Goal: Task Accomplishment & Management: Complete application form

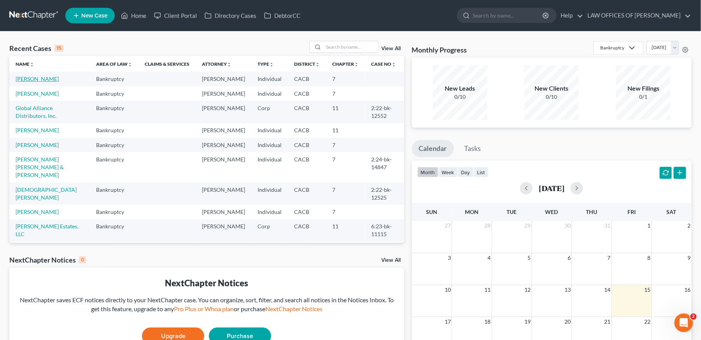
click at [41, 79] on link "[PERSON_NAME]" at bounding box center [37, 78] width 43 height 7
select select "6"
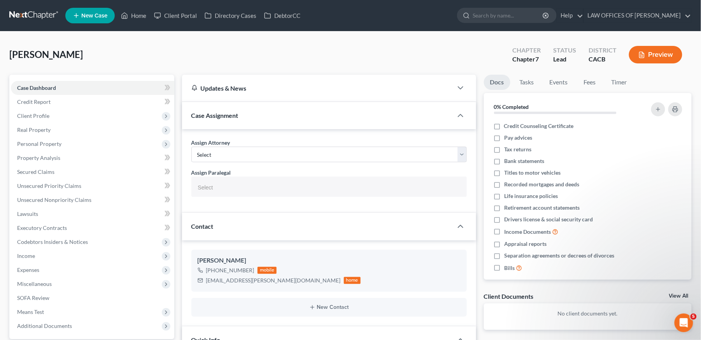
select select
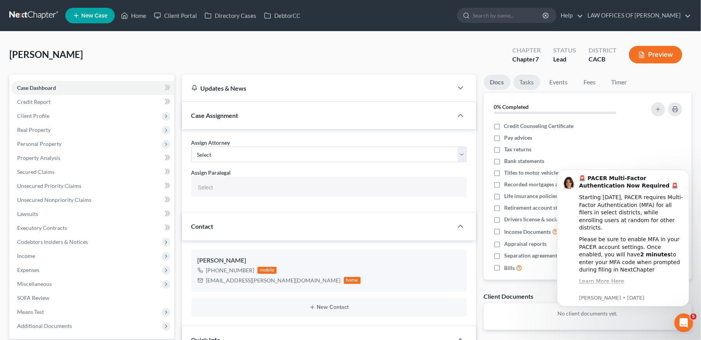
click at [529, 79] on link "Tasks" at bounding box center [526, 82] width 27 height 15
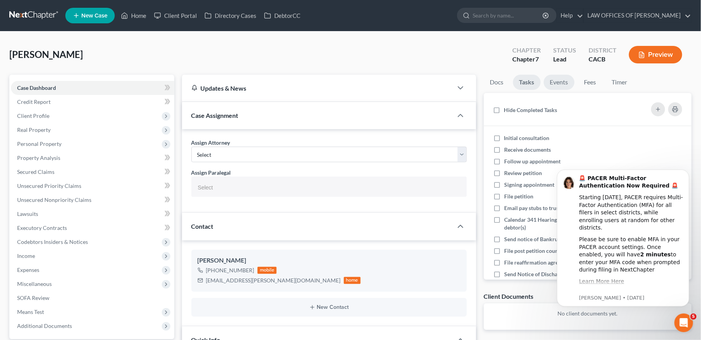
click at [561, 81] on link "Events" at bounding box center [559, 82] width 31 height 15
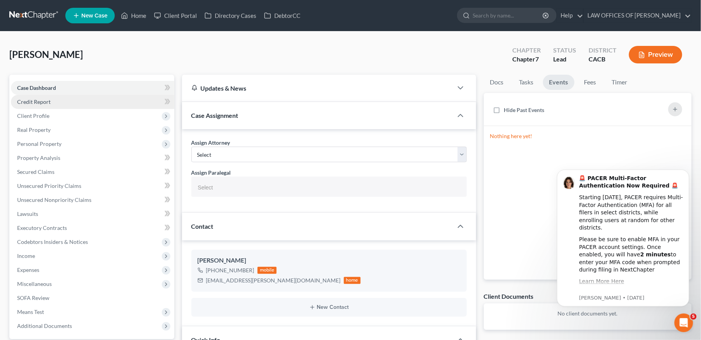
click at [42, 100] on span "Credit Report" at bounding box center [33, 101] width 33 height 7
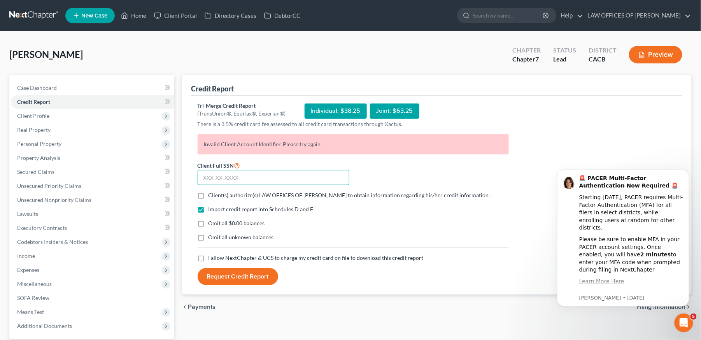
click at [243, 178] on input "text" at bounding box center [274, 178] width 152 height 16
drag, startPoint x: 436, startPoint y: 198, endPoint x: 367, endPoint y: 181, distance: 71.1
click at [427, 194] on span "Client(s) authorize(s) LAW OFFICES OF [PERSON_NAME] to obtain information regar…" at bounding box center [350, 195] width 282 height 7
click at [265, 184] on input "text" at bounding box center [274, 178] width 152 height 16
paste input "780-05-5520"
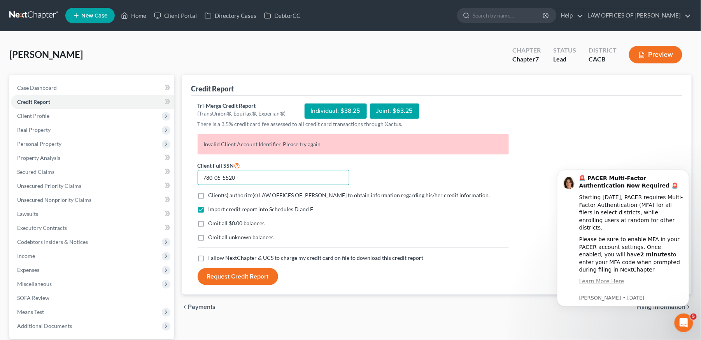
type input "780-05-5520"
click at [209, 192] on label "Client(s) authorize(s) LAW OFFICES OF [PERSON_NAME] to obtain information regar…" at bounding box center [350, 195] width 282 height 8
click at [212, 192] on input "Client(s) authorize(s) LAW OFFICES OF [PERSON_NAME] to obtain information regar…" at bounding box center [214, 193] width 5 height 5
checkbox input "true"
click at [209, 224] on label "Omit all $0.00 balances" at bounding box center [237, 223] width 56 height 8
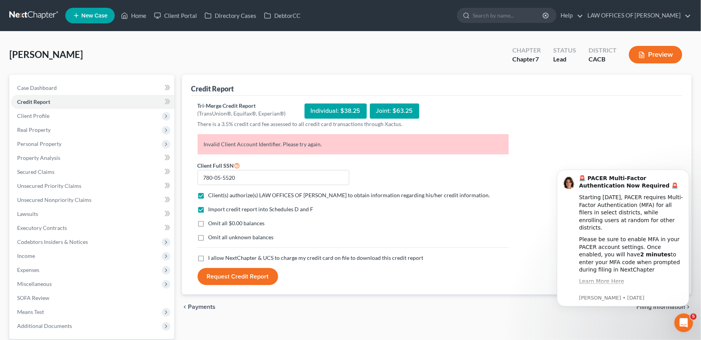
click at [212, 224] on input "Omit all $0.00 balances" at bounding box center [214, 221] width 5 height 5
click at [209, 224] on label "Omit all $0.00 balances" at bounding box center [237, 223] width 56 height 8
click at [212, 224] on input "Omit all $0.00 balances" at bounding box center [214, 221] width 5 height 5
checkbox input "false"
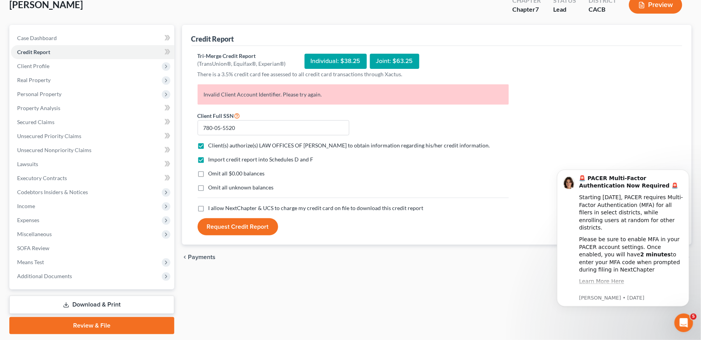
scroll to position [73, 0]
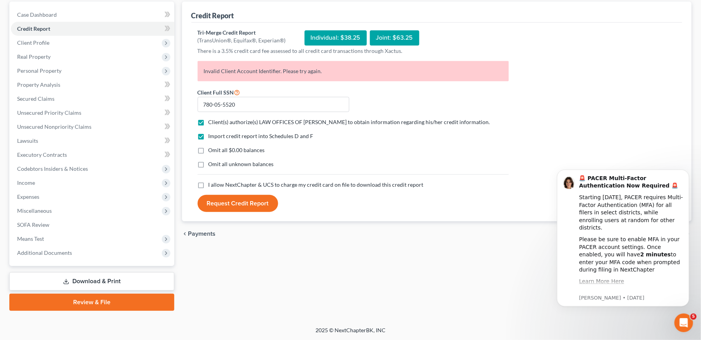
click at [209, 185] on label "I allow NextChapter & UCS to charge my credit card on file to download this cre…" at bounding box center [316, 185] width 215 height 8
click at [212, 185] on input "I allow NextChapter & UCS to charge my credit card on file to download this cre…" at bounding box center [214, 183] width 5 height 5
checkbox input "true"
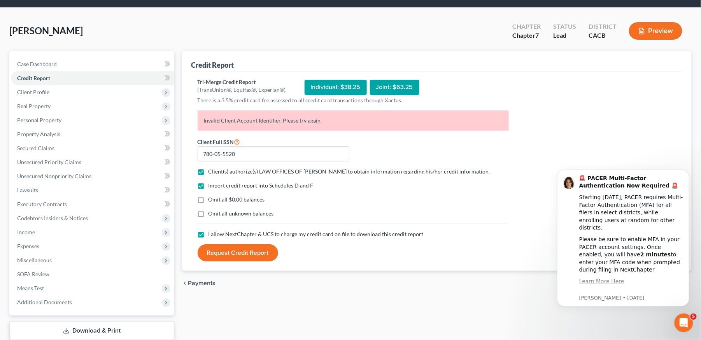
scroll to position [0, 0]
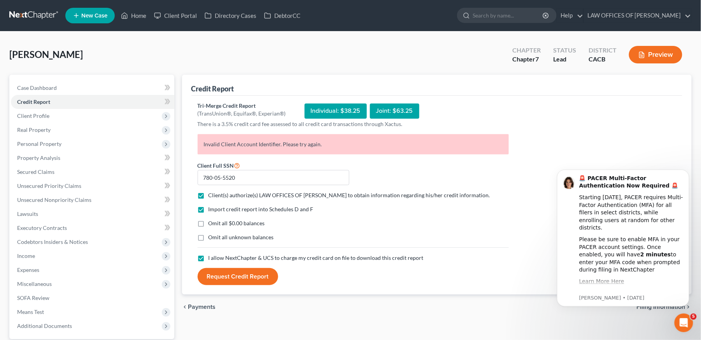
click at [248, 277] on button "Request Credit Report" at bounding box center [238, 276] width 81 height 17
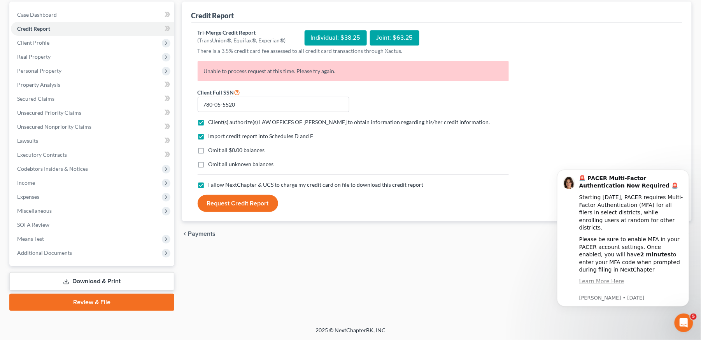
click at [676, 323] on div "Open Intercom Messenger" at bounding box center [684, 323] width 26 height 26
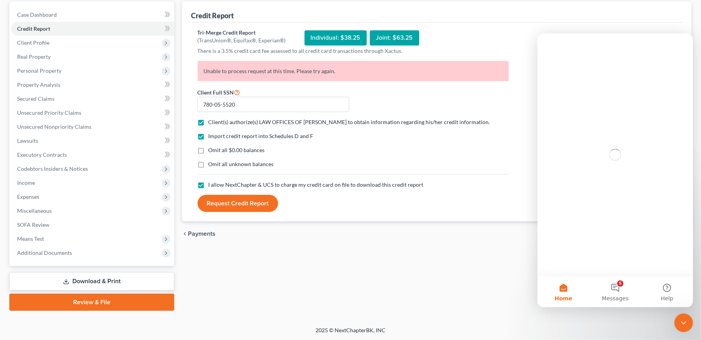
scroll to position [0, 0]
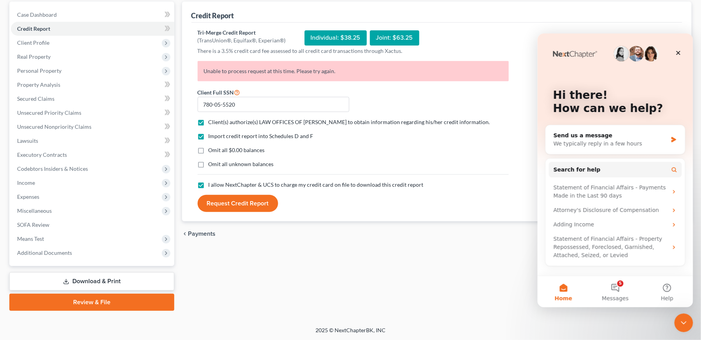
click at [685, 316] on div "Close Intercom Messenger" at bounding box center [683, 322] width 19 height 19
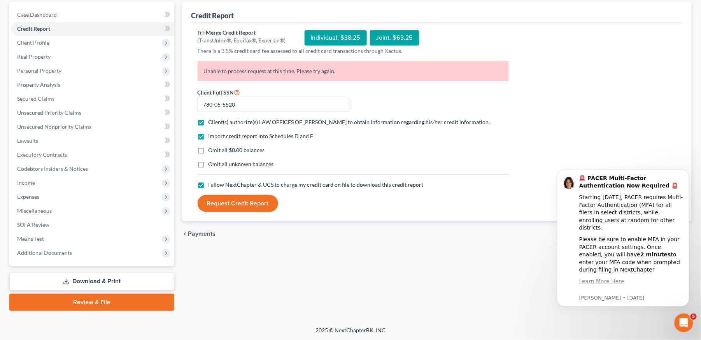
drag, startPoint x: 609, startPoint y: 319, endPoint x: 60, endPoint y: 161, distance: 571.3
click at [609, 319] on div "[PERSON_NAME] Upgraded Chapter Chapter 7 Status Lead District CACB Preview Peti…" at bounding box center [350, 142] width 701 height 368
drag, startPoint x: 428, startPoint y: 287, endPoint x: 4, endPoint y: 158, distance: 442.9
click at [428, 287] on div "Credit Report Tri-Merge Credit Report (TransUnion®, Equifax®, Experian®) Indivi…" at bounding box center [437, 156] width 518 height 309
click at [687, 322] on icon "Open Intercom Messenger" at bounding box center [683, 322] width 13 height 13
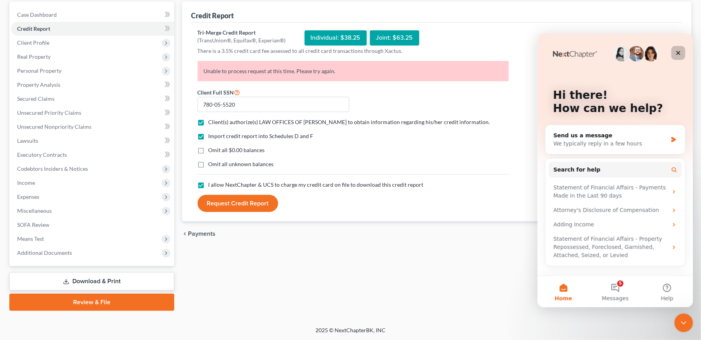
drag, startPoint x: 678, startPoint y: 50, endPoint x: 1216, endPoint y: 84, distance: 539.0
click at [678, 50] on icon "Close" at bounding box center [678, 52] width 6 height 6
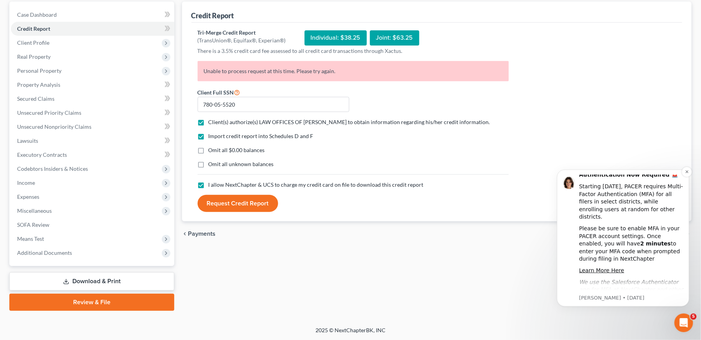
scroll to position [21, 0]
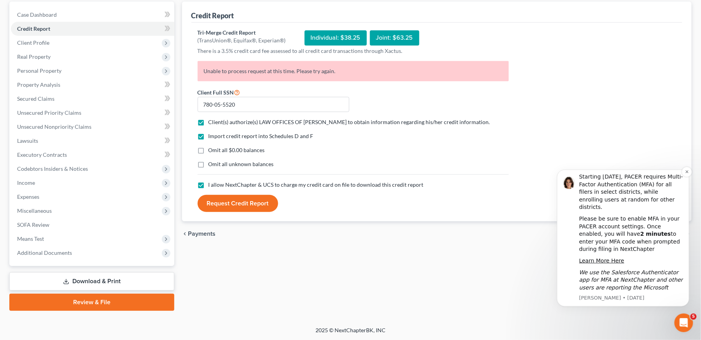
click at [637, 281] on icon "We use the Salesforce Authenticator app for MFA at NextChapter and other users …" at bounding box center [631, 283] width 104 height 29
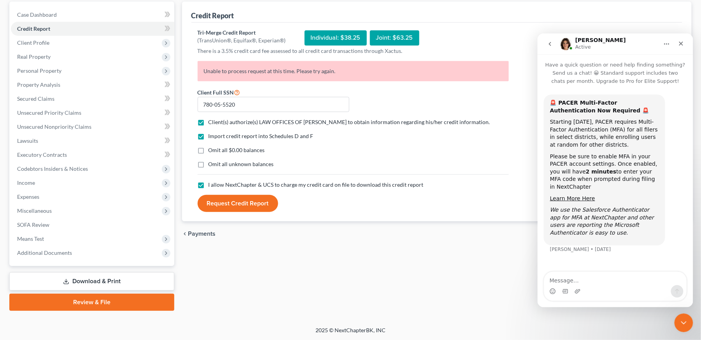
click at [550, 43] on icon "go back" at bounding box center [550, 43] width 6 height 6
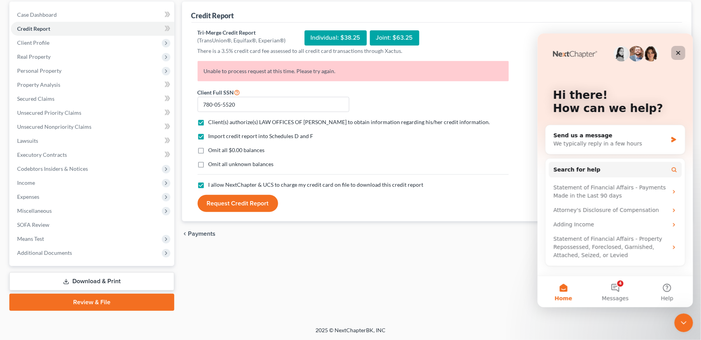
click at [679, 54] on icon "Close" at bounding box center [678, 52] width 6 height 6
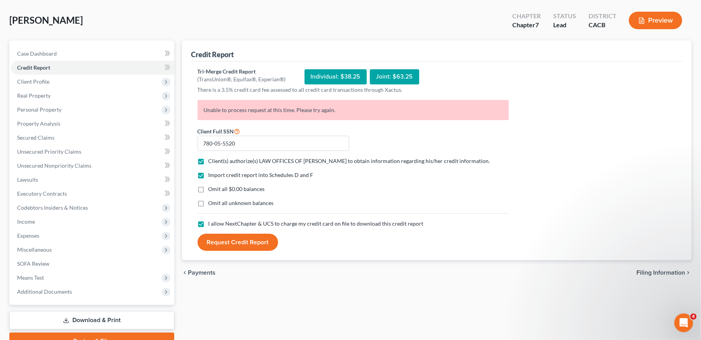
scroll to position [0, 0]
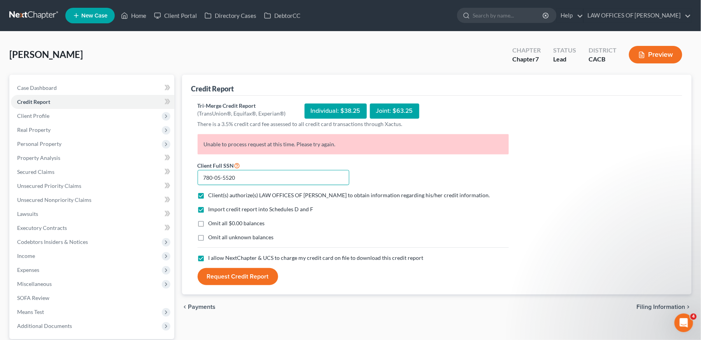
click at [261, 184] on input "780-05-5520" at bounding box center [274, 178] width 152 height 16
click at [247, 180] on input "780-05-5520" at bounding box center [274, 178] width 152 height 16
click at [214, 177] on input "780-05-5520" at bounding box center [274, 178] width 152 height 16
type input "780-05-5520"
click at [335, 112] on div "Individual: $38.25" at bounding box center [336, 110] width 62 height 15
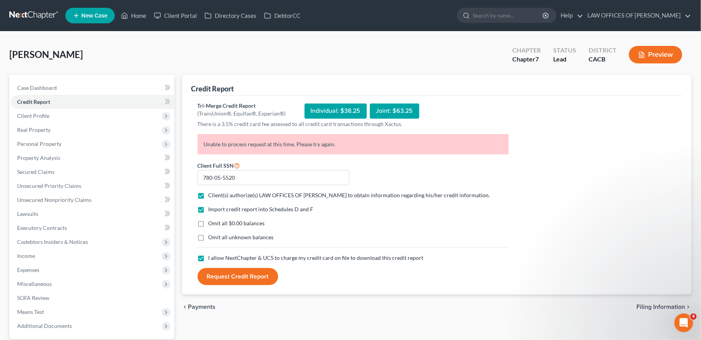
click at [324, 114] on div "Individual: $38.25" at bounding box center [336, 110] width 62 height 15
click at [681, 319] on icon "Open Intercom Messenger" at bounding box center [683, 322] width 13 height 13
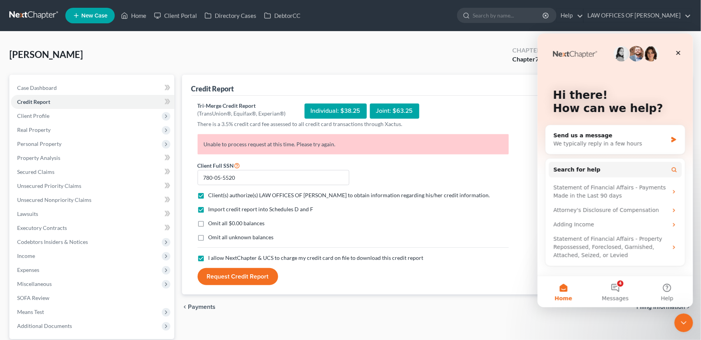
click at [495, 230] on div "Import credit report into Schedules D and F Omit all $0.00 balances Omit all un…" at bounding box center [353, 229] width 319 height 49
click at [324, 111] on div "Individual: $38.25" at bounding box center [336, 110] width 62 height 15
click at [289, 179] on input "780-05-5520" at bounding box center [274, 178] width 152 height 16
click at [446, 212] on div "Import credit report into Schedules D and F" at bounding box center [353, 209] width 311 height 8
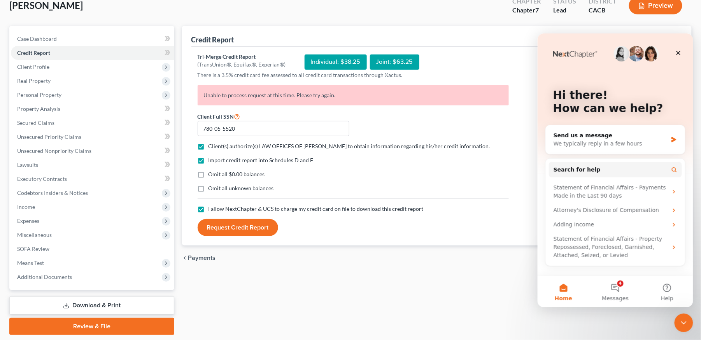
scroll to position [73, 0]
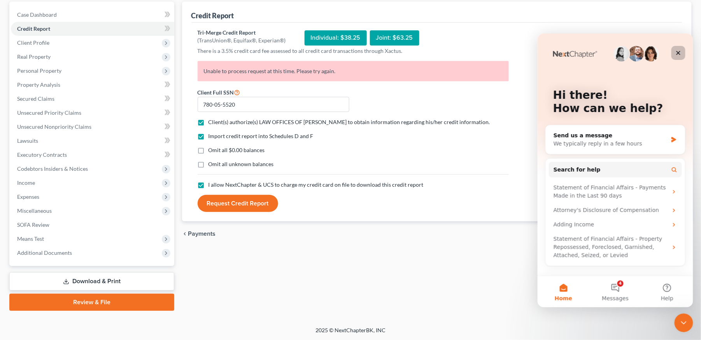
click at [678, 53] on icon "Close" at bounding box center [678, 53] width 4 height 4
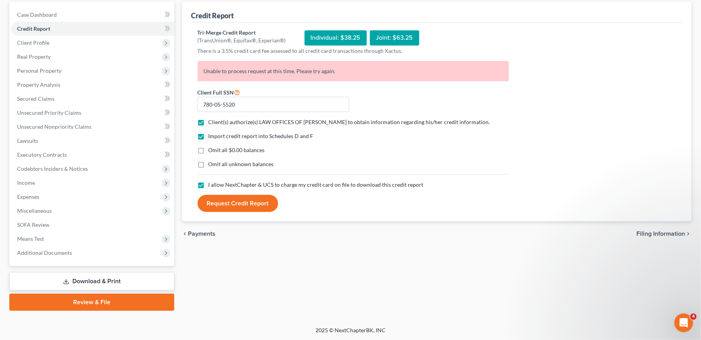
click at [238, 203] on button "Request Credit Report" at bounding box center [238, 203] width 81 height 17
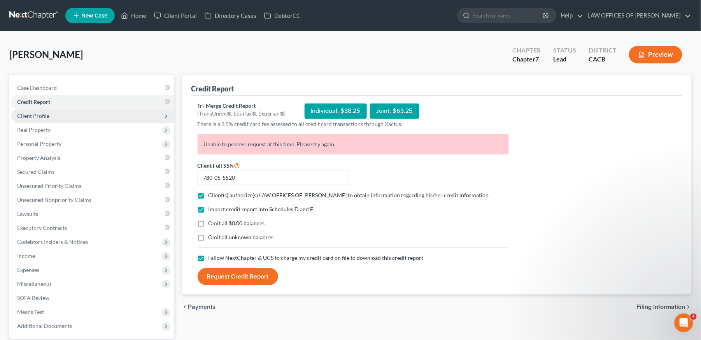
click at [53, 115] on span "Client Profile" at bounding box center [92, 116] width 163 height 14
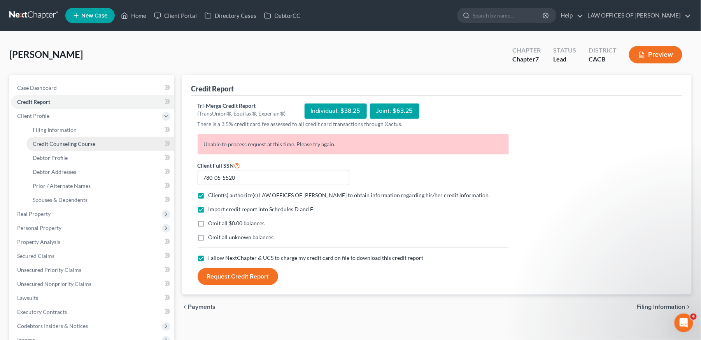
click at [93, 146] on link "Credit Counseling Course" at bounding box center [100, 144] width 148 height 14
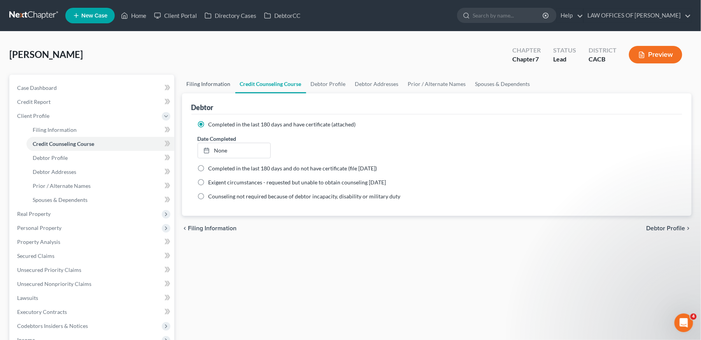
click at [204, 84] on link "Filing Information" at bounding box center [208, 84] width 53 height 19
select select "1"
select select "0"
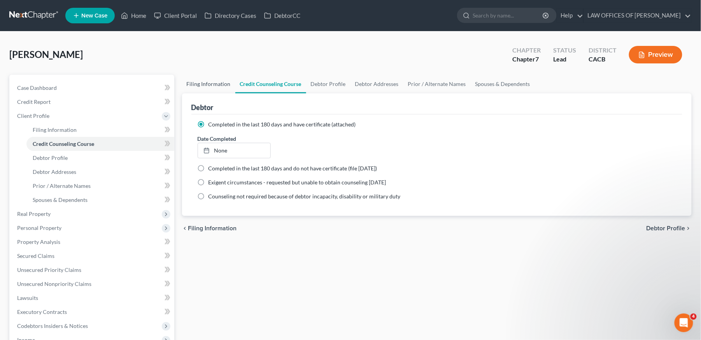
select select "4"
select select "0"
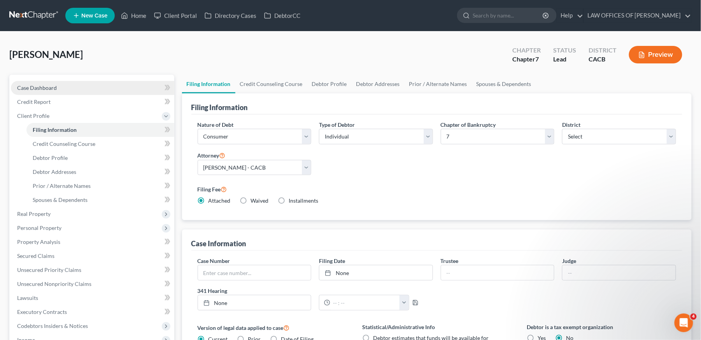
click at [74, 87] on link "Case Dashboard" at bounding box center [92, 88] width 163 height 14
select select "0"
select select "6"
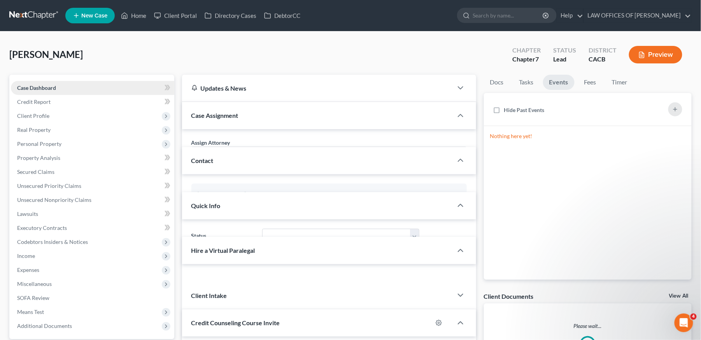
select select
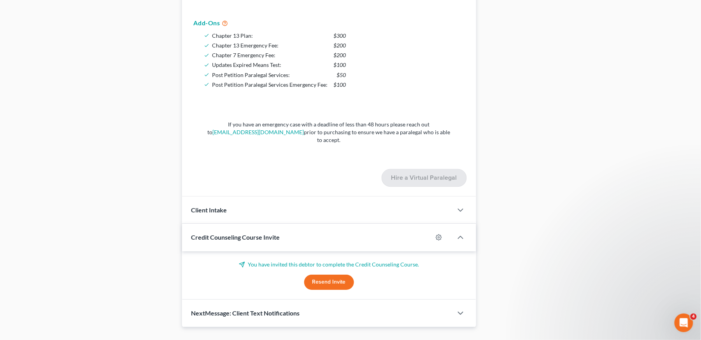
scroll to position [715, 0]
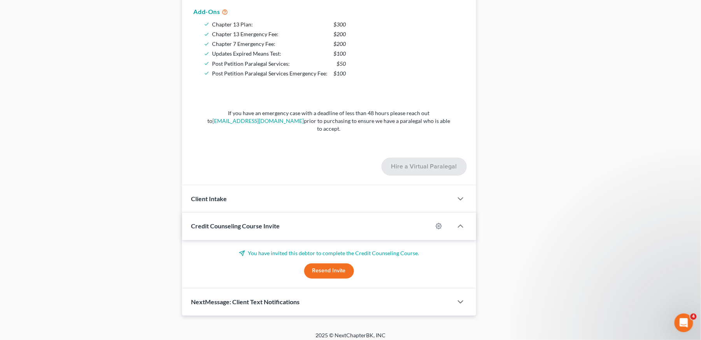
click at [335, 265] on button "Resend Invite" at bounding box center [329, 271] width 50 height 16
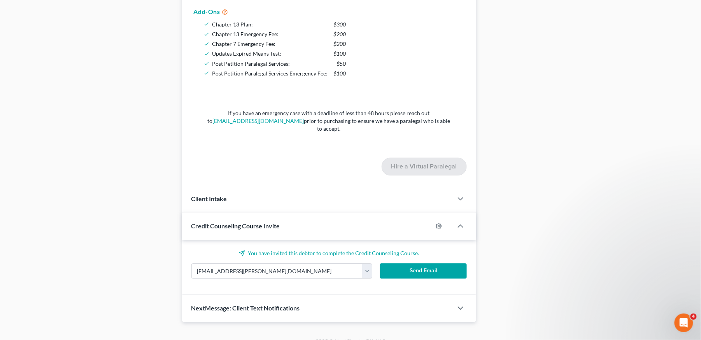
click at [456, 266] on button "Send Email" at bounding box center [423, 271] width 87 height 16
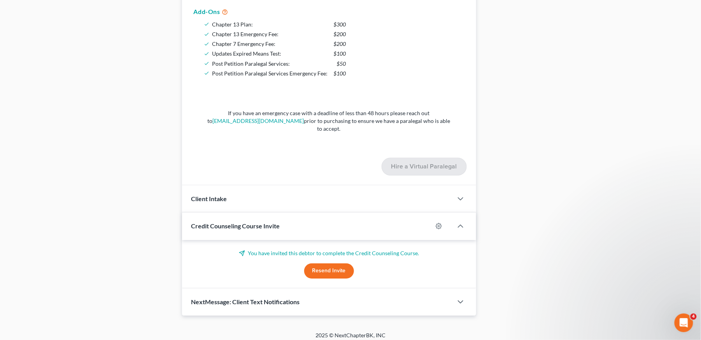
click at [327, 267] on button "Resend Invite" at bounding box center [329, 271] width 50 height 16
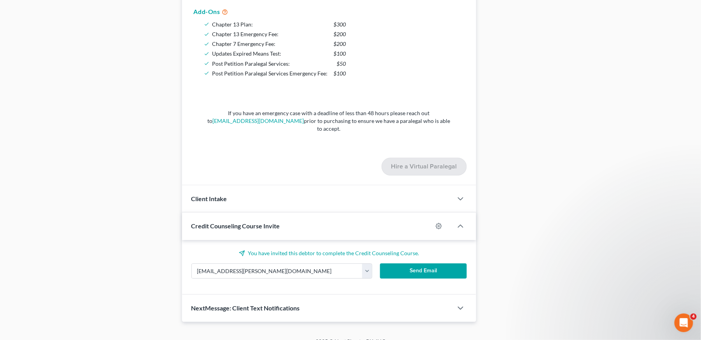
click at [426, 275] on form "[EMAIL_ADDRESS][PERSON_NAME][DOMAIN_NAME] [EMAIL_ADDRESS][PERSON_NAME][DOMAIN_N…" at bounding box center [328, 274] width 283 height 22
click at [421, 268] on button "Send Email" at bounding box center [423, 271] width 87 height 16
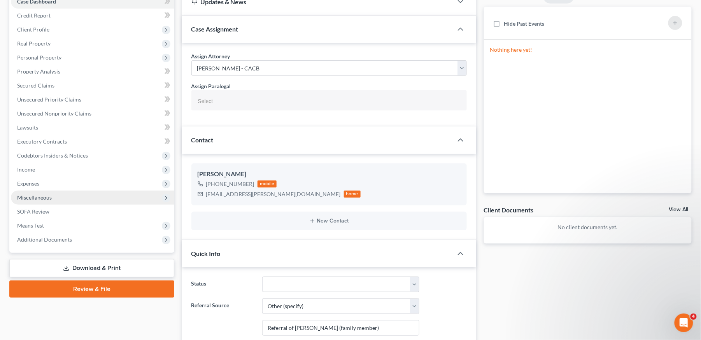
scroll to position [0, 0]
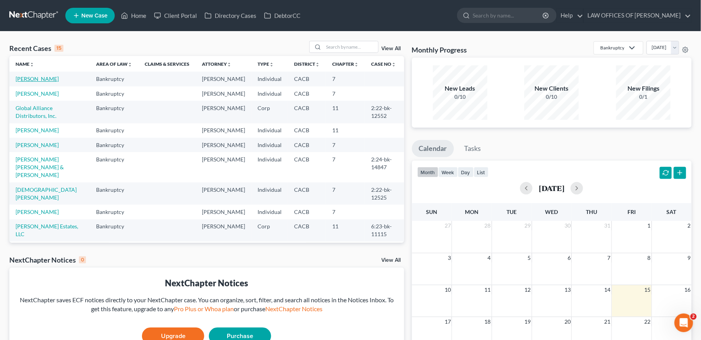
click at [51, 77] on link "[PERSON_NAME]" at bounding box center [37, 78] width 43 height 7
select select "10"
select select "6"
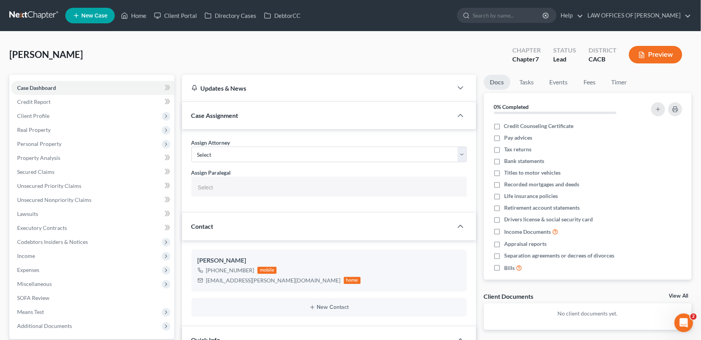
select select
click at [49, 100] on span "Credit Report" at bounding box center [33, 101] width 33 height 7
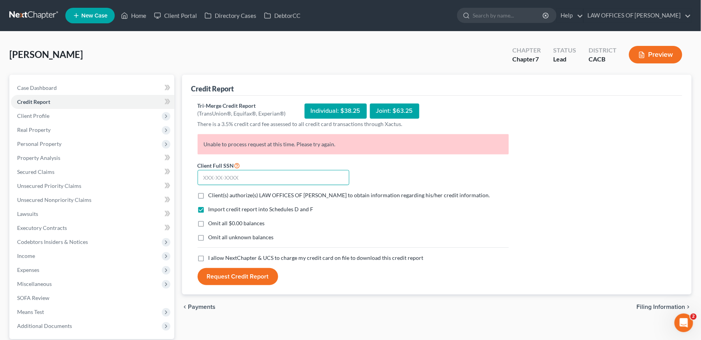
click at [259, 171] on input "text" at bounding box center [274, 178] width 152 height 16
paste input "780-05-5520"
drag, startPoint x: 259, startPoint y: 175, endPoint x: 160, endPoint y: 178, distance: 98.5
click at [160, 178] on div "Petition Navigation Case Dashboard Payments Invoices Payments Payments Credit R…" at bounding box center [350, 229] width 690 height 309
type input "780-05-5520"
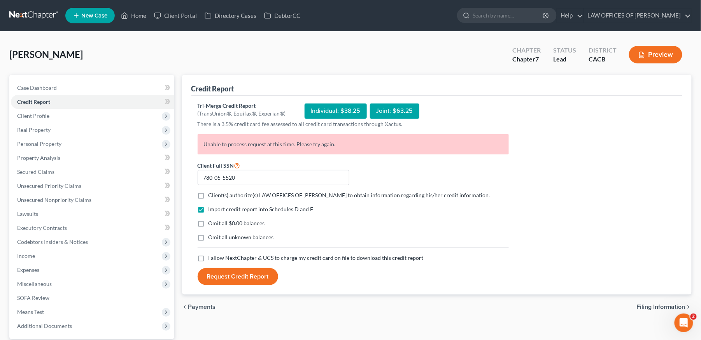
click at [209, 196] on label "Client(s) authorize(s) LAW OFFICES OF [PERSON_NAME] to obtain information regar…" at bounding box center [350, 195] width 282 height 8
click at [212, 196] on input "Client(s) authorize(s) LAW OFFICES OF [PERSON_NAME] to obtain information regar…" at bounding box center [214, 193] width 5 height 5
checkbox input "true"
click at [209, 258] on span "I allow NextChapter & UCS to charge my credit card on file to download this cre…" at bounding box center [316, 257] width 215 height 7
click at [212, 258] on input "I allow NextChapter & UCS to charge my credit card on file to download this cre…" at bounding box center [214, 256] width 5 height 5
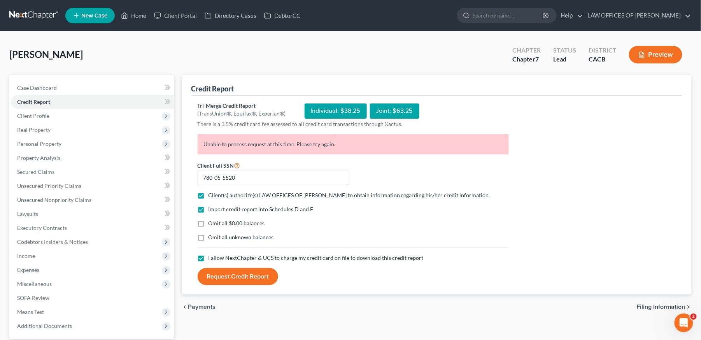
click at [209, 258] on label "I allow NextChapter & UCS to charge my credit card on file to download this cre…" at bounding box center [316, 258] width 215 height 8
click at [212, 258] on input "I allow NextChapter & UCS to charge my credit card on file to download this cre…" at bounding box center [214, 256] width 5 height 5
click at [209, 258] on label "I allow NextChapter & UCS to charge my credit card on file to download this cre…" at bounding box center [316, 258] width 215 height 8
click at [212, 258] on input "I allow NextChapter & UCS to charge my credit card on file to download this cre…" at bounding box center [214, 256] width 5 height 5
checkbox input "true"
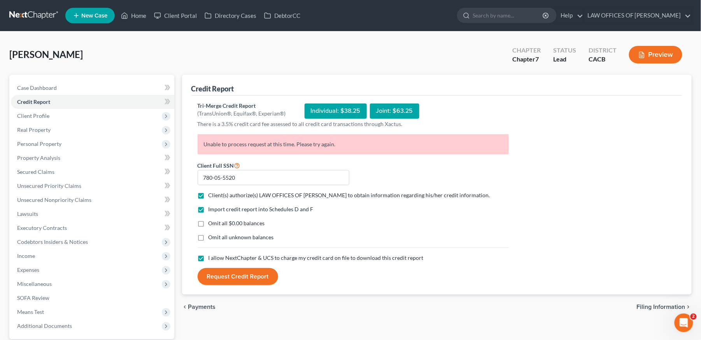
click at [228, 275] on button "Request Credit Report" at bounding box center [238, 276] width 81 height 17
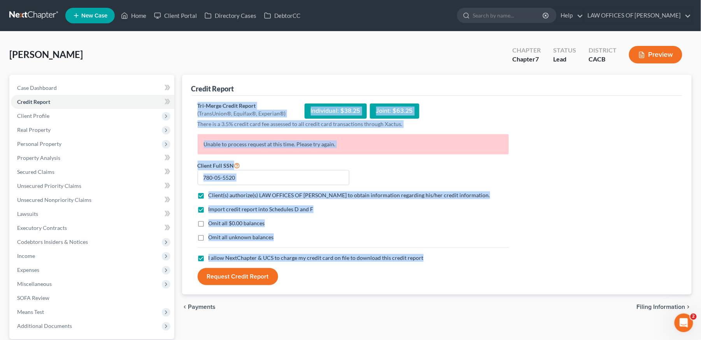
click at [365, 212] on div "Import credit report into Schedules D and F" at bounding box center [353, 209] width 311 height 8
click at [338, 116] on div "Individual: $38.25" at bounding box center [336, 110] width 62 height 15
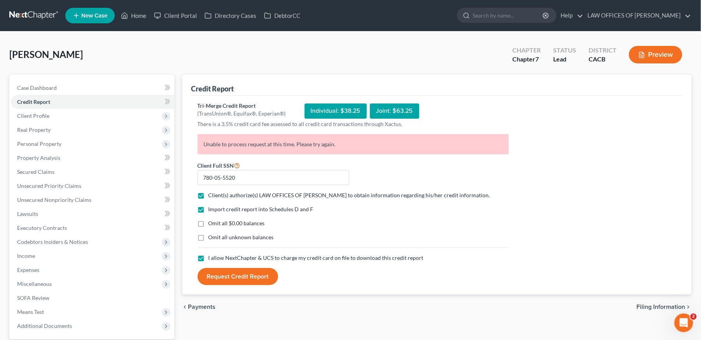
click at [654, 308] on span "Filing Information" at bounding box center [661, 307] width 49 height 6
select select "1"
select select "0"
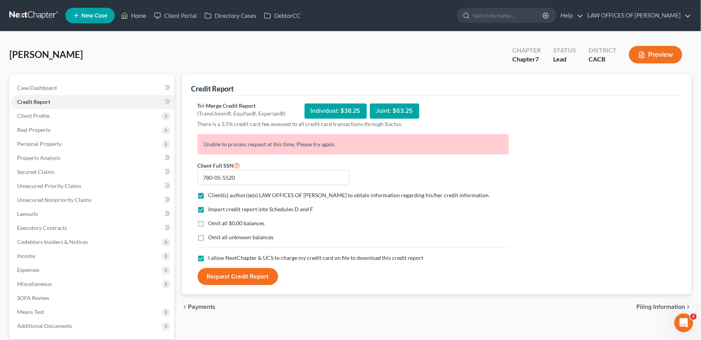
select select "4"
select select "0"
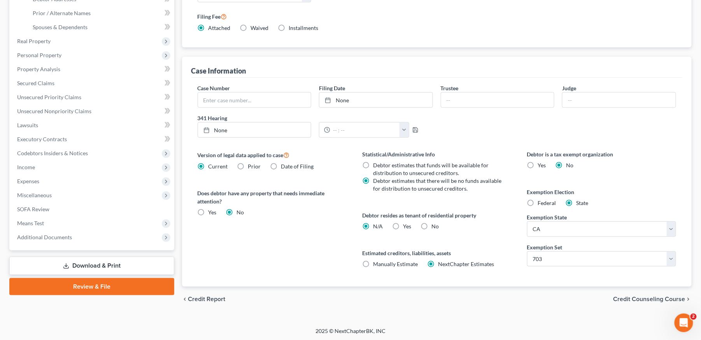
scroll to position [174, 0]
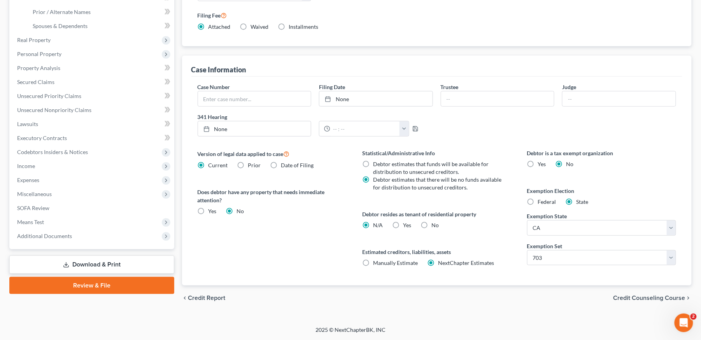
click at [634, 290] on div "chevron_left Credit Report Credit Counseling Course chevron_right" at bounding box center [437, 298] width 510 height 25
click at [639, 296] on span "Credit Counseling Course" at bounding box center [649, 298] width 72 height 6
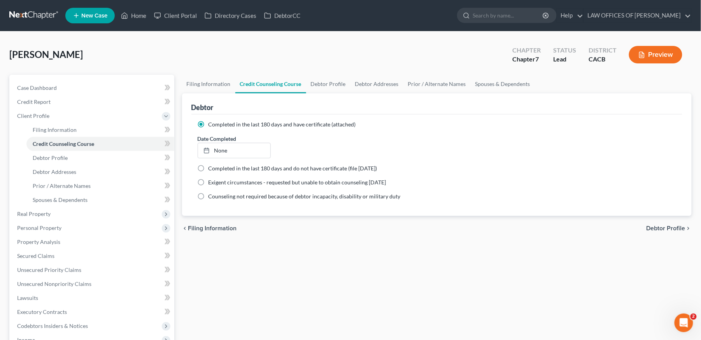
click at [665, 225] on span "Debtor Profile" at bounding box center [666, 228] width 39 height 6
select select "1"
select select "3"
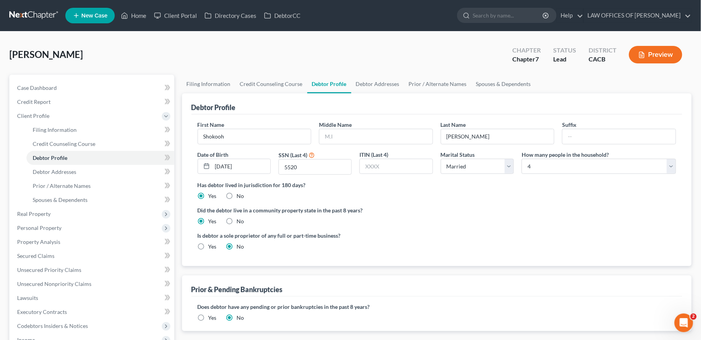
scroll to position [86, 0]
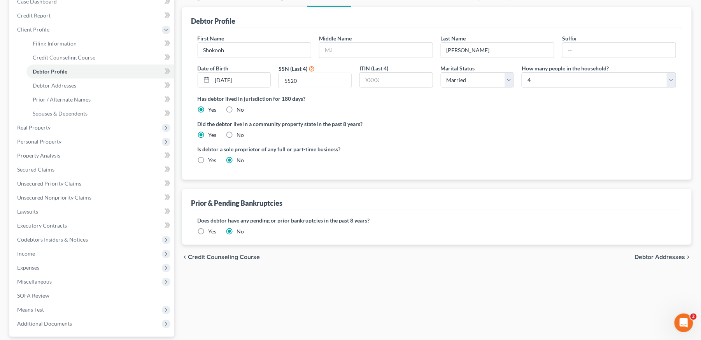
click at [672, 257] on span "Debtor Addresses" at bounding box center [660, 257] width 51 height 6
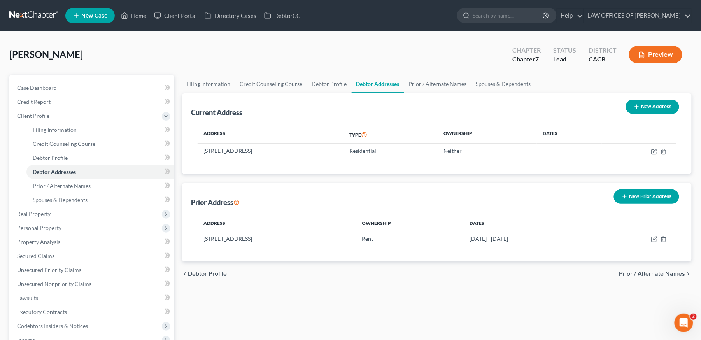
click at [667, 271] on span "Prior / Alternate Names" at bounding box center [652, 274] width 66 height 6
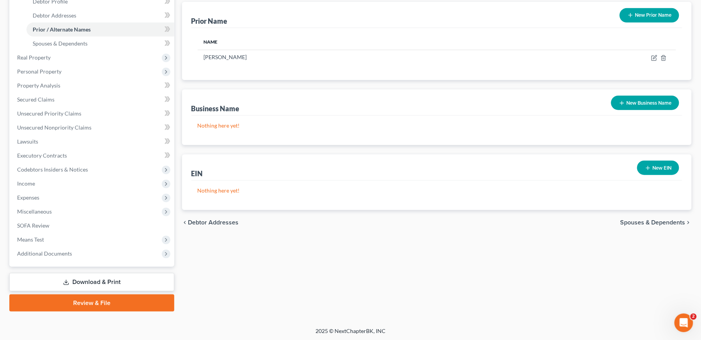
scroll to position [157, 0]
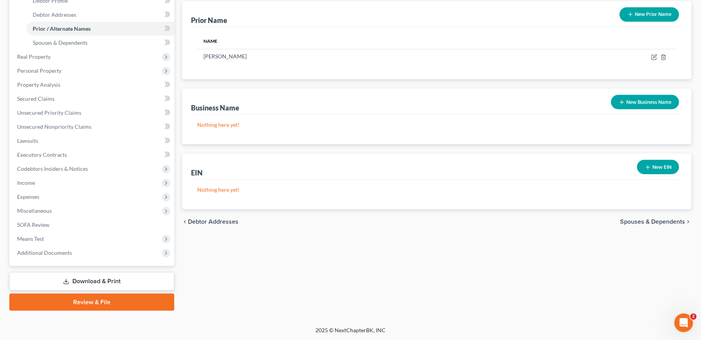
click at [669, 223] on span "Spouses & Dependents" at bounding box center [652, 222] width 65 height 6
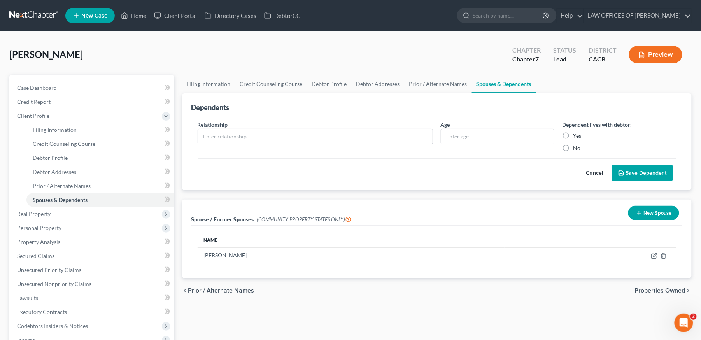
click at [661, 291] on span "Properties Owned" at bounding box center [660, 290] width 51 height 6
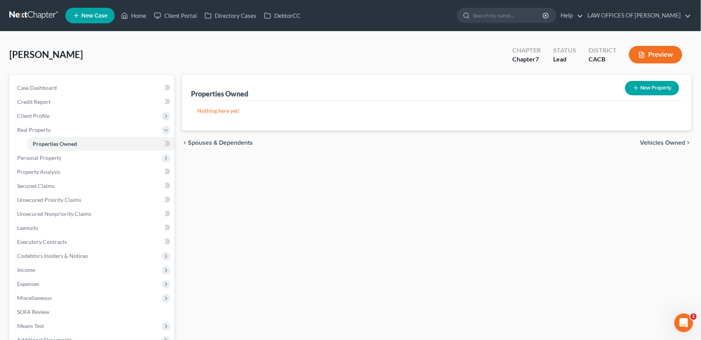
click at [673, 142] on span "Vehicles Owned" at bounding box center [662, 143] width 45 height 6
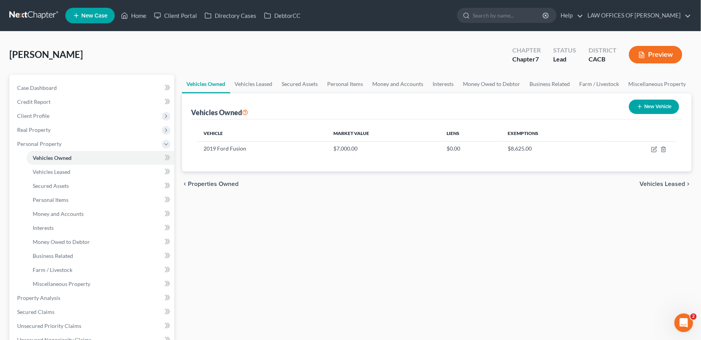
click at [662, 182] on span "Vehicles Leased" at bounding box center [663, 184] width 46 height 6
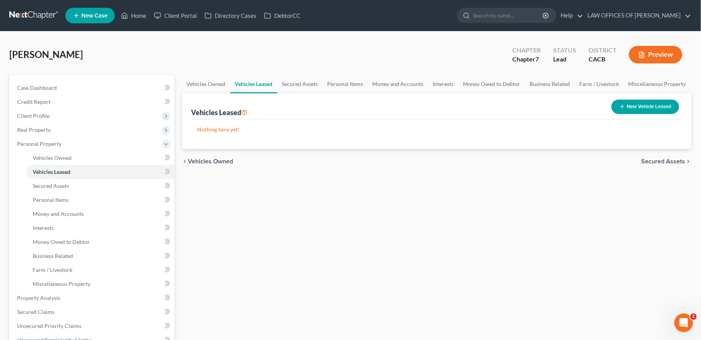
click at [668, 161] on span "Secured Assets" at bounding box center [663, 161] width 44 height 6
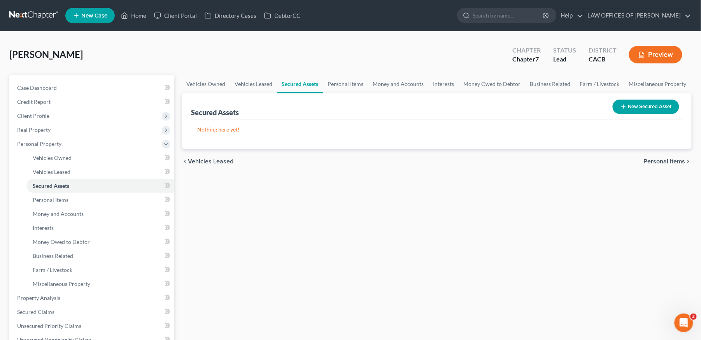
click at [668, 159] on span "Personal Items" at bounding box center [665, 161] width 42 height 6
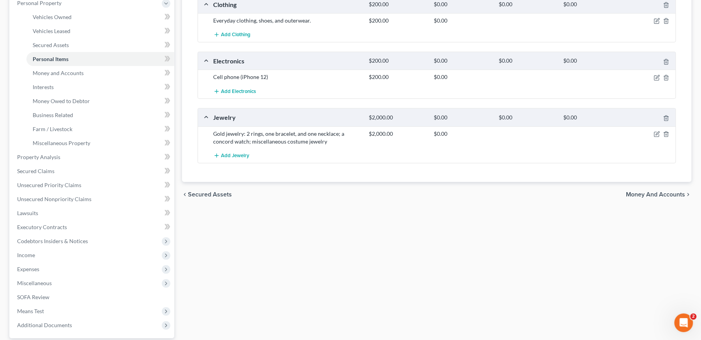
scroll to position [173, 0]
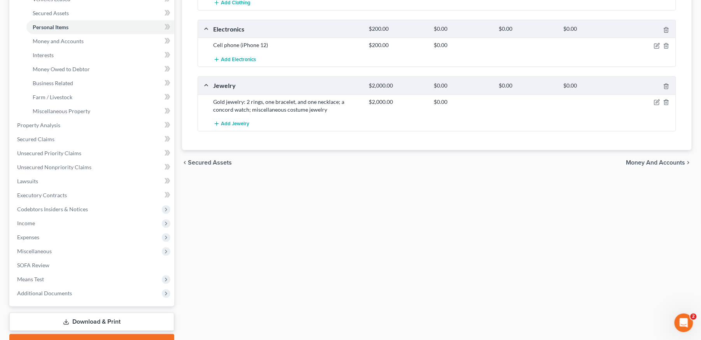
click at [659, 164] on span "Money and Accounts" at bounding box center [655, 162] width 59 height 6
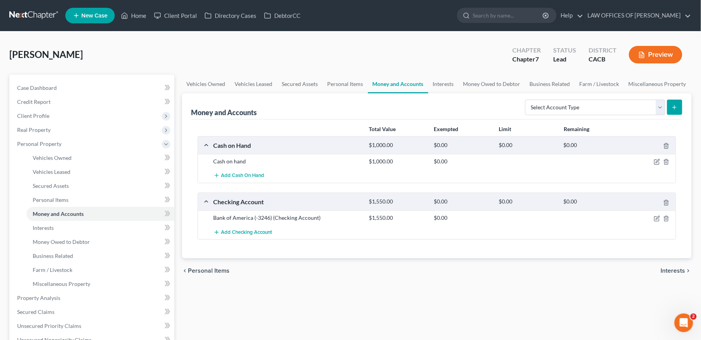
click at [671, 266] on div "chevron_left Personal Items Interests chevron_right" at bounding box center [437, 270] width 510 height 25
click at [672, 272] on span "Interests" at bounding box center [673, 271] width 25 height 6
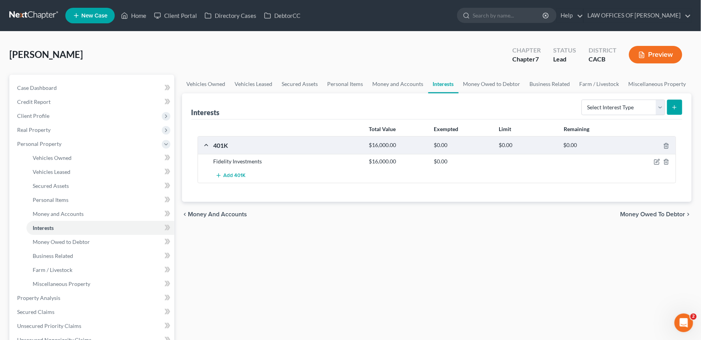
click at [669, 216] on span "Money Owed to Debtor" at bounding box center [652, 214] width 65 height 6
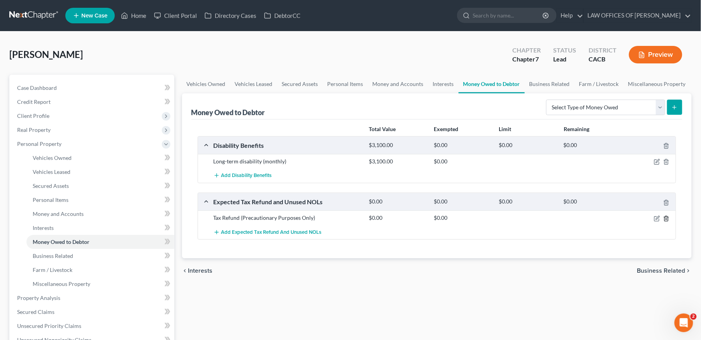
click at [669, 216] on icon "button" at bounding box center [666, 219] width 6 height 6
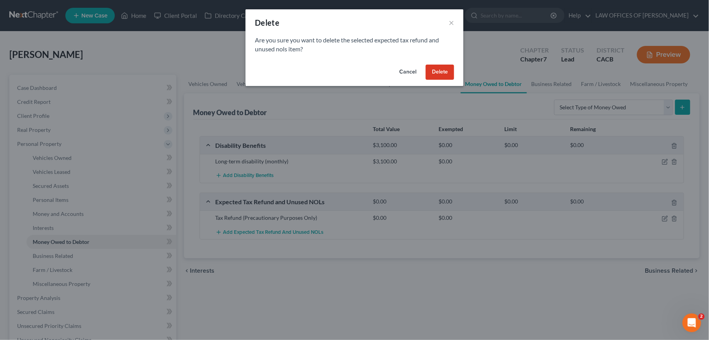
click at [403, 68] on button "Cancel" at bounding box center [408, 73] width 30 height 16
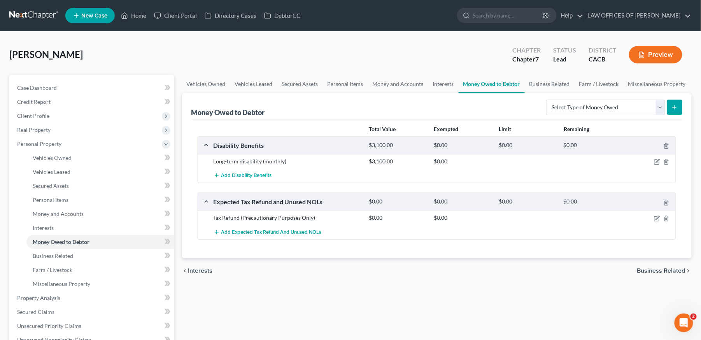
click at [665, 269] on span "Business Related" at bounding box center [661, 271] width 48 height 6
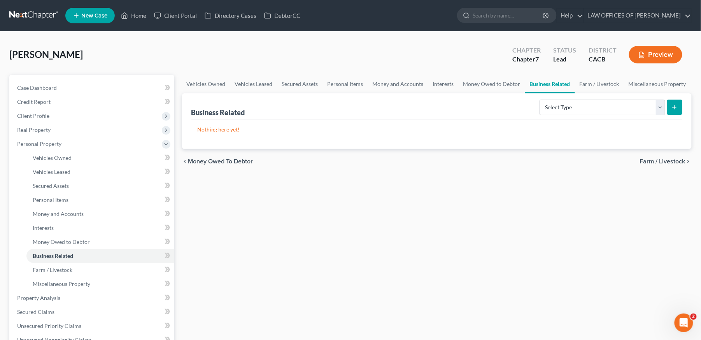
click at [669, 161] on span "Farm / Livestock" at bounding box center [663, 161] width 46 height 6
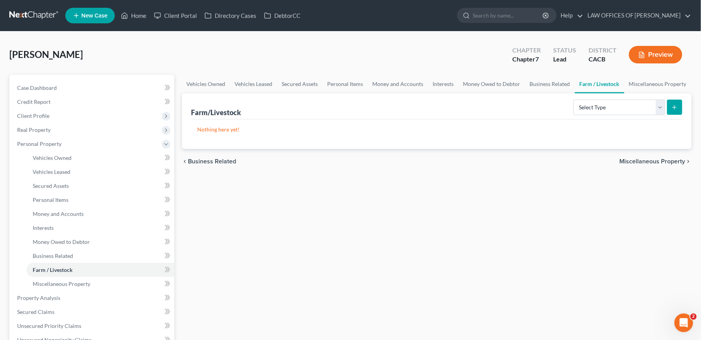
click at [649, 159] on span "Miscellaneous Property" at bounding box center [653, 161] width 66 height 6
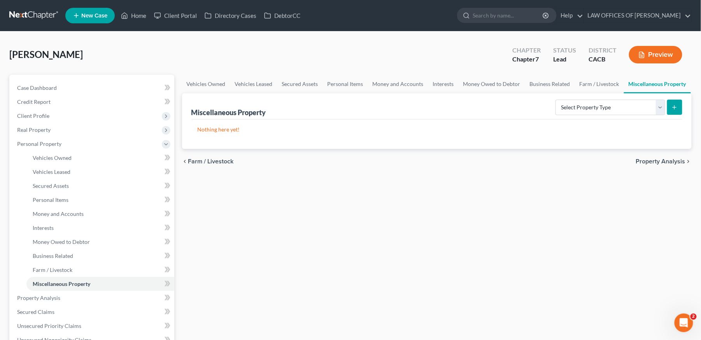
click at [649, 161] on span "Property Analysis" at bounding box center [660, 161] width 49 height 6
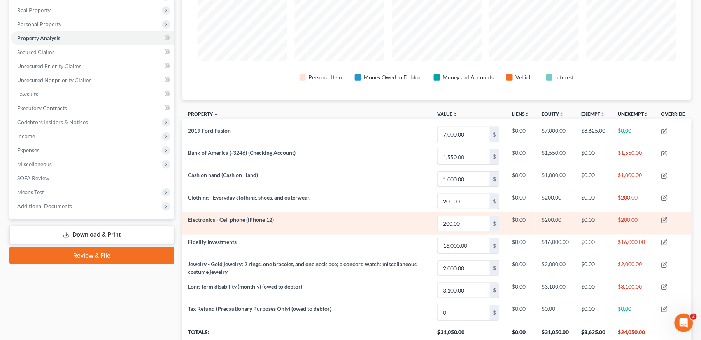
scroll to position [95, 0]
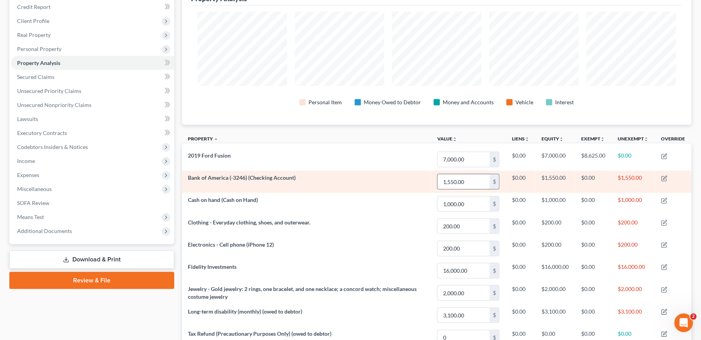
click at [496, 183] on div "$" at bounding box center [494, 181] width 9 height 15
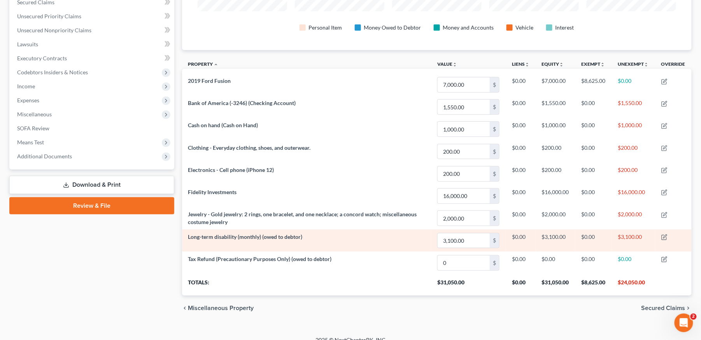
scroll to position [181, 0]
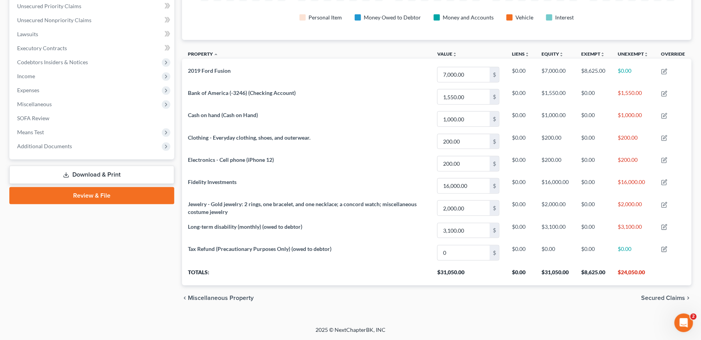
click at [669, 296] on span "Secured Claims" at bounding box center [663, 298] width 44 height 6
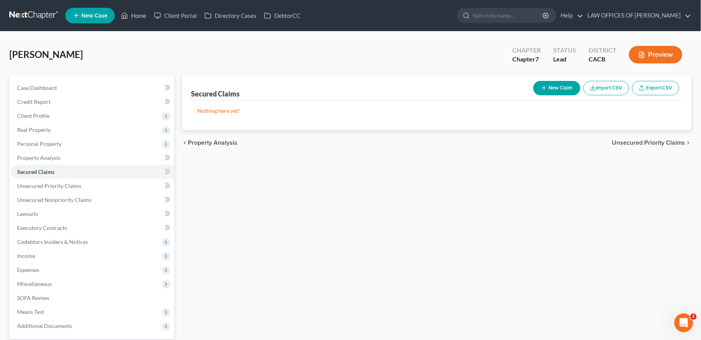
click at [662, 142] on span "Unsecured Priority Claims" at bounding box center [648, 143] width 73 height 6
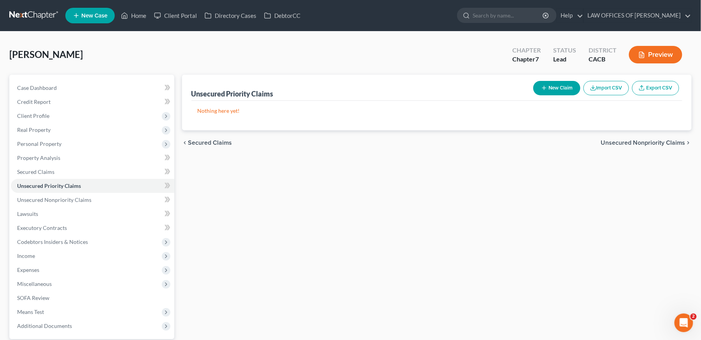
click at [662, 142] on span "Unsecured Nonpriority Claims" at bounding box center [643, 143] width 84 height 6
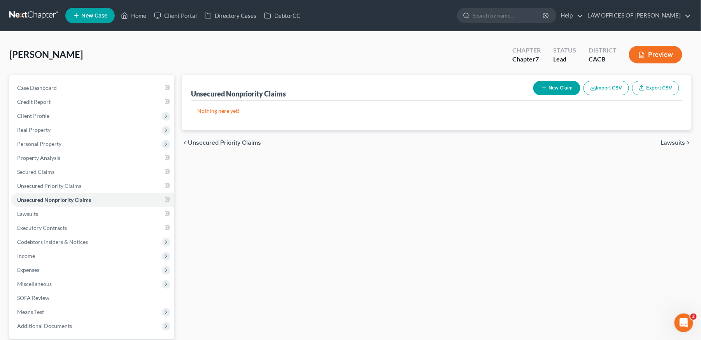
click at [662, 142] on span "Lawsuits" at bounding box center [673, 143] width 25 height 6
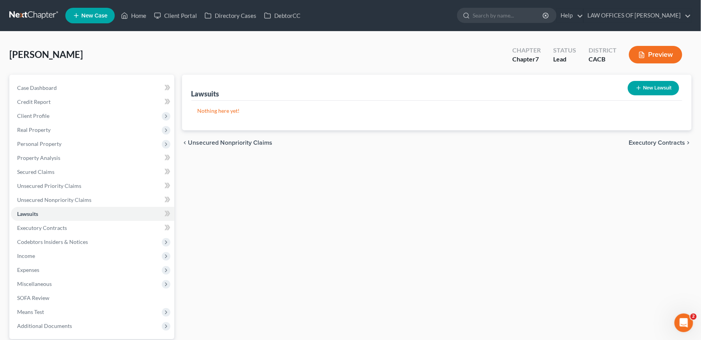
click at [662, 142] on span "Executory Contracts" at bounding box center [657, 143] width 56 height 6
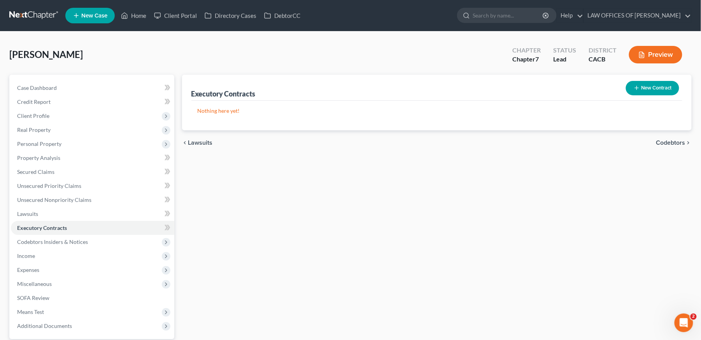
click at [194, 140] on span "Lawsuits" at bounding box center [200, 143] width 25 height 6
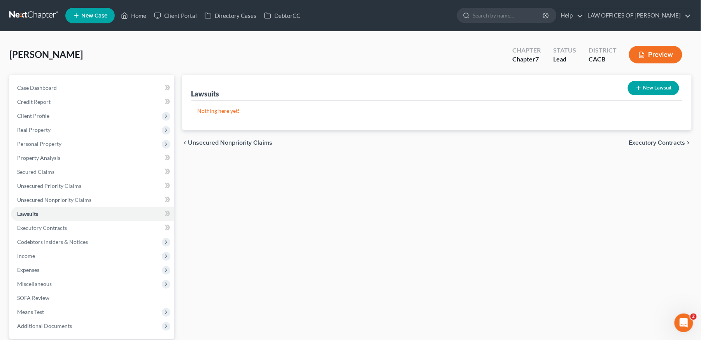
click at [654, 89] on button "New Lawsuit" at bounding box center [653, 88] width 51 height 14
select select "0"
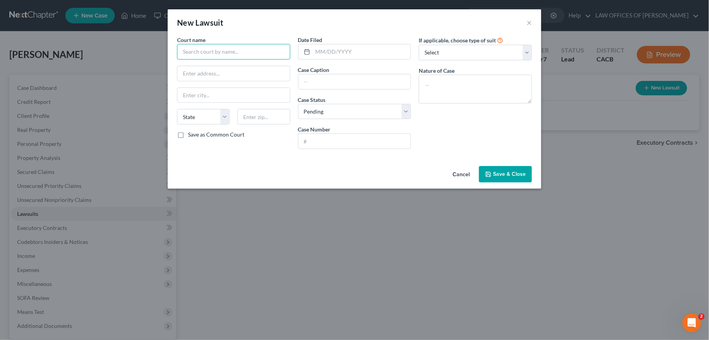
click at [204, 57] on input "text" at bounding box center [233, 52] width 113 height 16
type input "San Diego Superior Court"
click at [323, 52] on input "text" at bounding box center [362, 51] width 98 height 15
click at [329, 142] on input "text" at bounding box center [354, 141] width 112 height 15
type input "25CL039197"
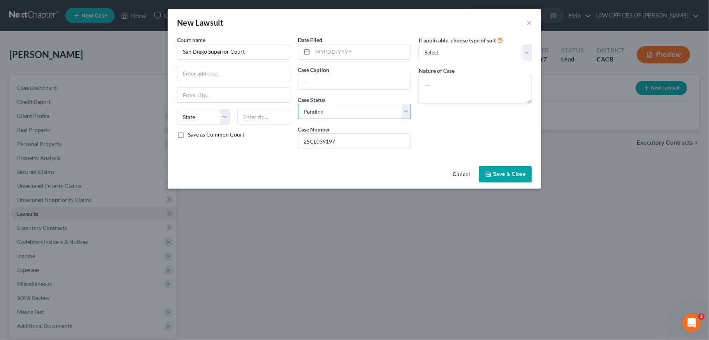
click at [369, 109] on select "Select Pending On Appeal Concluded" at bounding box center [354, 112] width 113 height 16
click at [305, 78] on input "text" at bounding box center [354, 81] width 112 height 15
type input "US BANK NATIONAL ASSOCIATION vs. SHOKOOH MANSHADI"
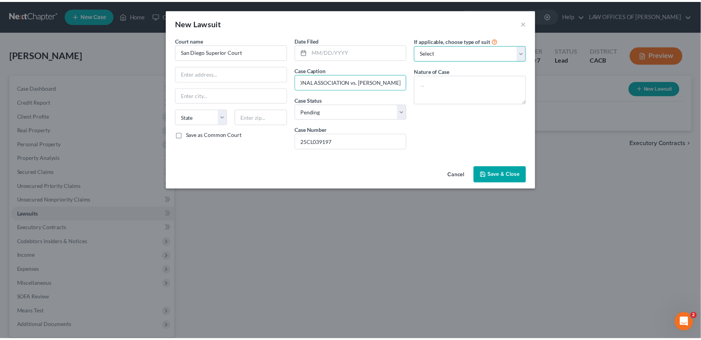
scroll to position [0, 0]
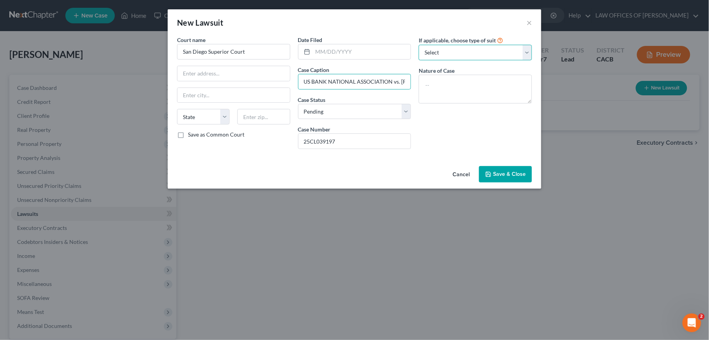
click at [478, 53] on select "Select Repossession Garnishment Foreclosure Attached, Seized, Or Levied Other" at bounding box center [475, 53] width 113 height 16
select select "4"
click at [419, 45] on select "Select Repossession Garnishment Foreclosure Attached, Seized, Or Levied Other" at bounding box center [475, 53] width 113 height 16
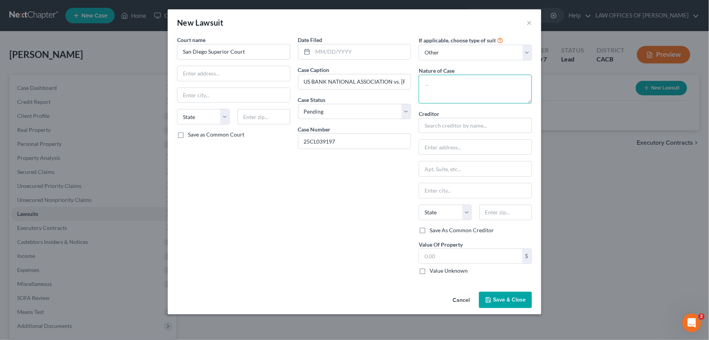
click at [463, 96] on textarea at bounding box center [475, 89] width 113 height 29
click at [374, 58] on input "text" at bounding box center [362, 51] width 98 height 15
click at [375, 55] on input "text" at bounding box center [362, 51] width 98 height 15
type input "07/25/2025"
click at [458, 88] on textarea at bounding box center [475, 89] width 113 height 29
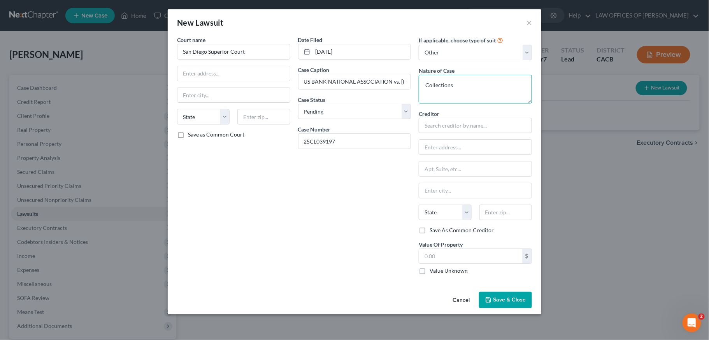
type textarea "Collections"
drag, startPoint x: 350, startPoint y: 145, endPoint x: 275, endPoint y: 144, distance: 75.1
click at [275, 144] on div "Court name * San Diego Superior Court State AL AK AR AZ CA CO CT DE DC FL GA GU…" at bounding box center [354, 158] width 363 height 245
click at [205, 70] on input "text" at bounding box center [233, 73] width 112 height 15
type input "330 West Broadway"
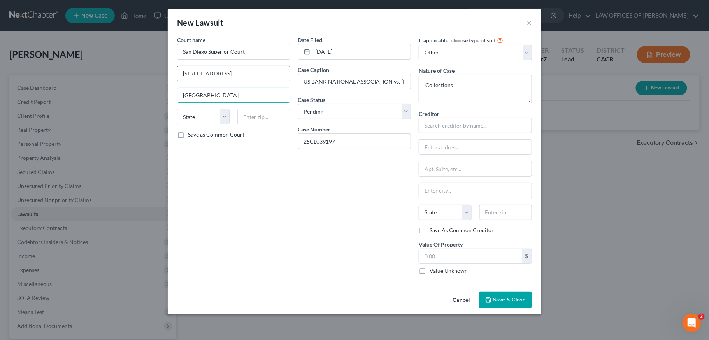
type input "San Diego"
select select "4"
type input "92101"
click at [188, 136] on label "Save as Common Court" at bounding box center [216, 135] width 56 height 8
click at [191, 136] on input "Save as Common Court" at bounding box center [193, 133] width 5 height 5
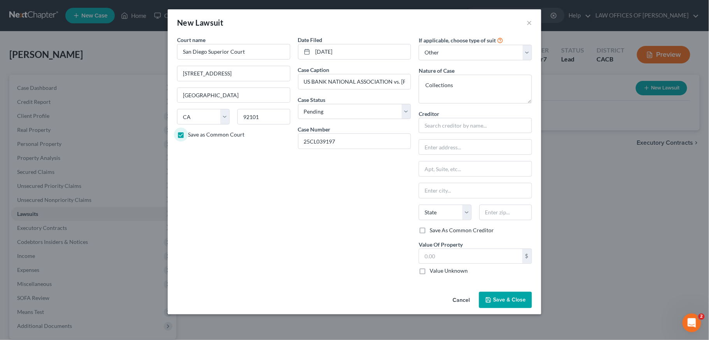
click at [188, 136] on label "Save as Common Court" at bounding box center [216, 135] width 56 height 8
click at [191, 136] on input "Save as Common Court" at bounding box center [193, 133] width 5 height 5
click at [188, 136] on label "Save as Common Court" at bounding box center [216, 135] width 56 height 8
click at [191, 136] on input "Save as Common Court" at bounding box center [193, 133] width 5 height 5
checkbox input "true"
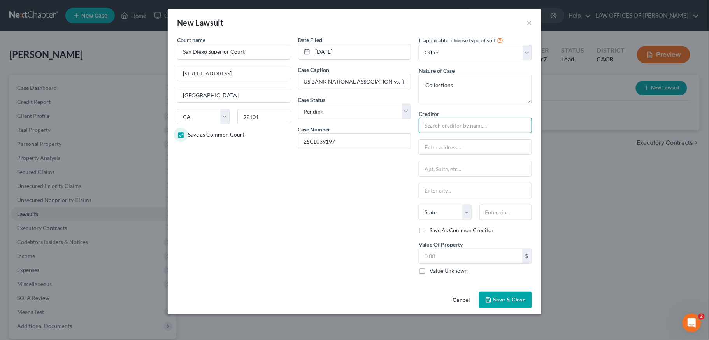
click at [435, 128] on input "text" at bounding box center [475, 126] width 113 height 16
click at [447, 52] on select "Select Repossession Garnishment Foreclosure Attached, Seized, Or Levied Other" at bounding box center [475, 53] width 113 height 16
click at [426, 88] on textarea "Collections" at bounding box center [475, 89] width 113 height 29
drag, startPoint x: 497, startPoint y: 82, endPoint x: 459, endPoint y: 83, distance: 37.3
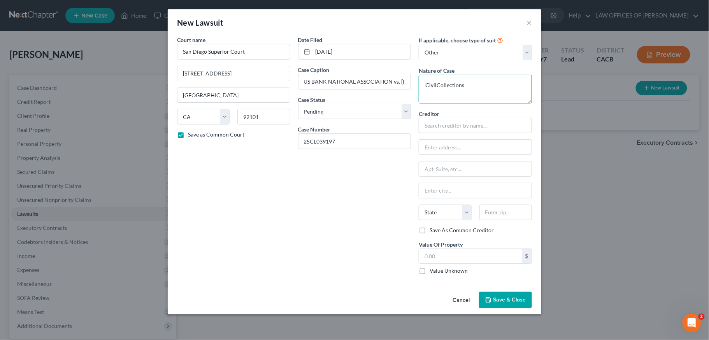
click at [496, 82] on textarea "CivilCollections" at bounding box center [475, 89] width 113 height 29
click at [434, 84] on textarea "CivilCollections" at bounding box center [475, 89] width 113 height 29
click at [435, 84] on textarea "CivilCollections" at bounding box center [475, 89] width 113 height 29
click at [436, 84] on textarea "CivilCollections" at bounding box center [475, 89] width 113 height 29
type textarea "Civil (Collections)"
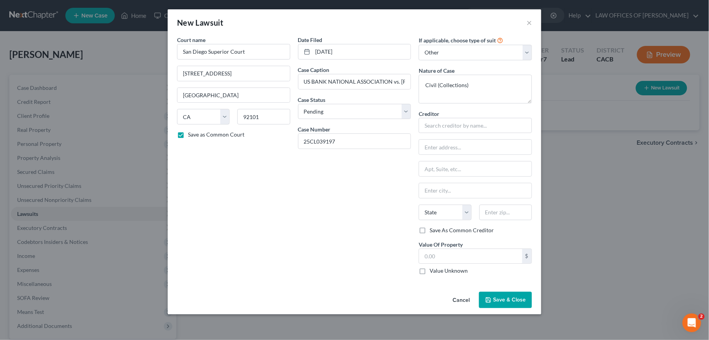
click at [500, 300] on span "Save & Close" at bounding box center [509, 299] width 33 height 7
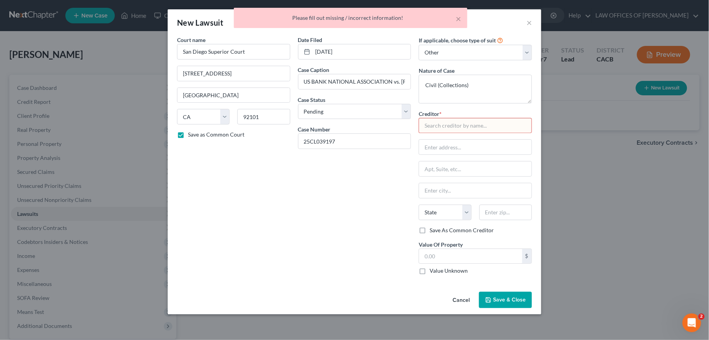
click at [451, 122] on input "text" at bounding box center [475, 126] width 113 height 16
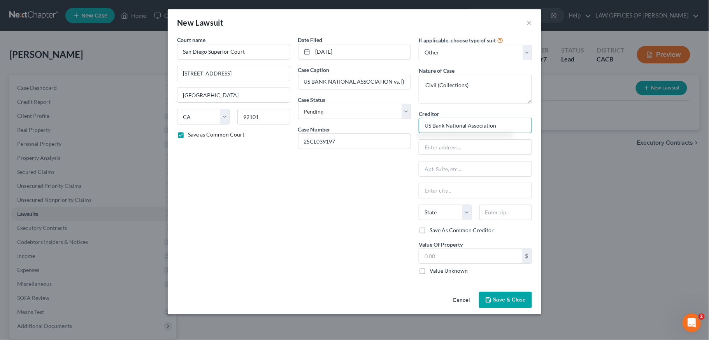
type input "US Bank National Association"
click at [500, 301] on span "Save & Close" at bounding box center [509, 299] width 33 height 7
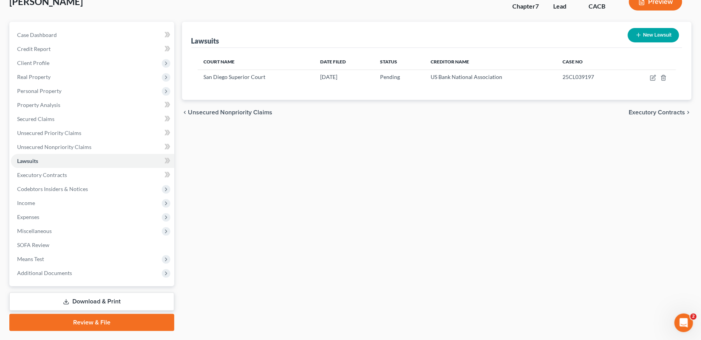
scroll to position [73, 0]
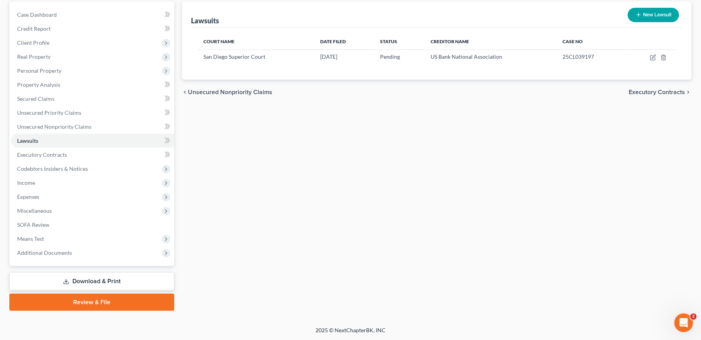
click at [655, 94] on span "Executory Contracts" at bounding box center [657, 92] width 56 height 6
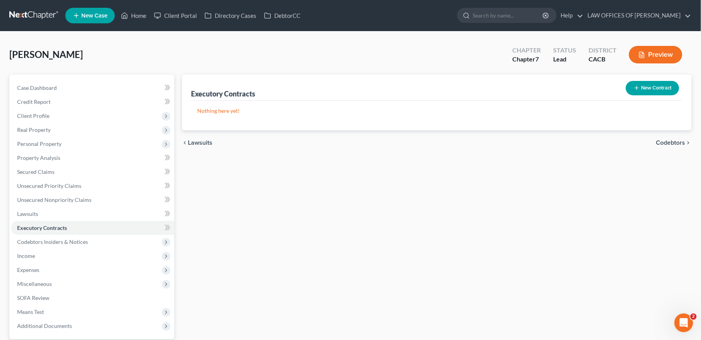
click at [682, 144] on span "Codebtors" at bounding box center [670, 143] width 29 height 6
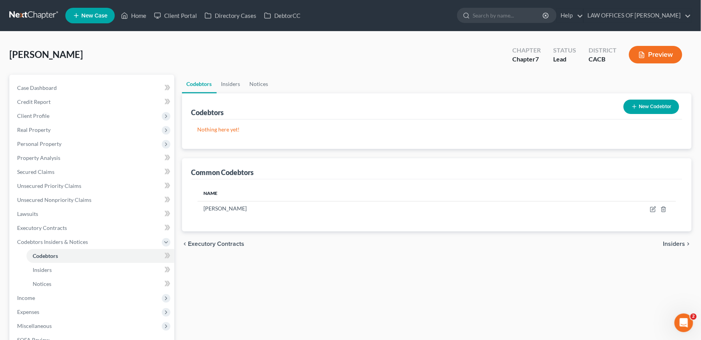
click at [680, 241] on span "Insiders" at bounding box center [674, 244] width 22 height 6
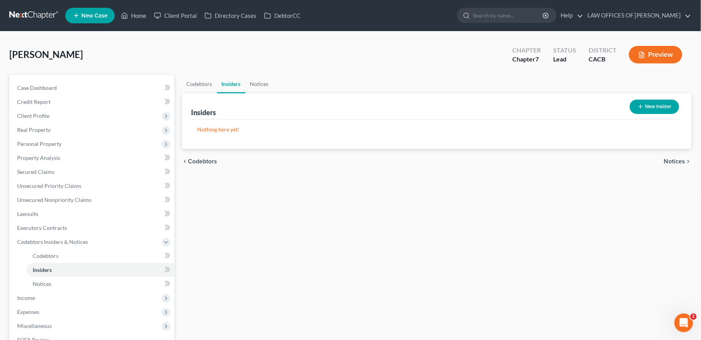
click at [682, 156] on div "chevron_left Codebtors Notices chevron_right" at bounding box center [437, 161] width 510 height 25
click at [679, 164] on span "Notices" at bounding box center [674, 161] width 21 height 6
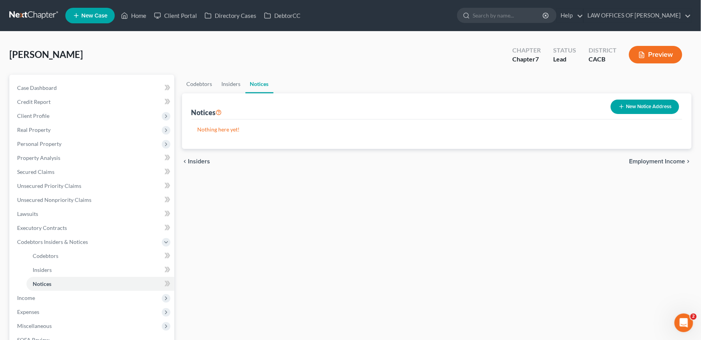
click at [679, 164] on span "Employment Income" at bounding box center [657, 161] width 56 height 6
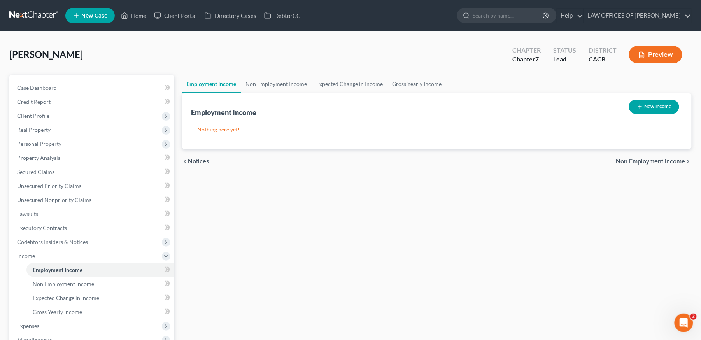
click at [679, 164] on span "Non Employment Income" at bounding box center [650, 161] width 69 height 6
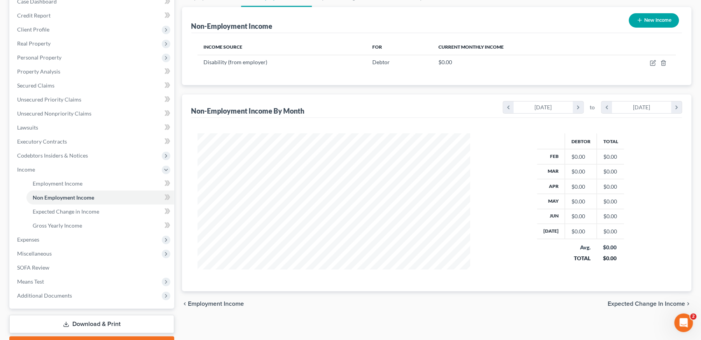
scroll to position [129, 0]
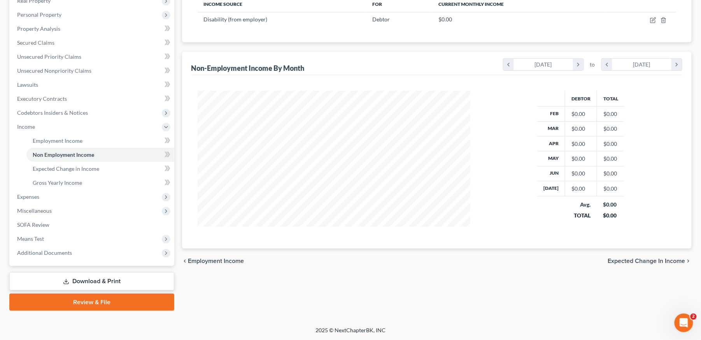
click at [668, 260] on span "Expected Change in Income" at bounding box center [646, 261] width 77 height 6
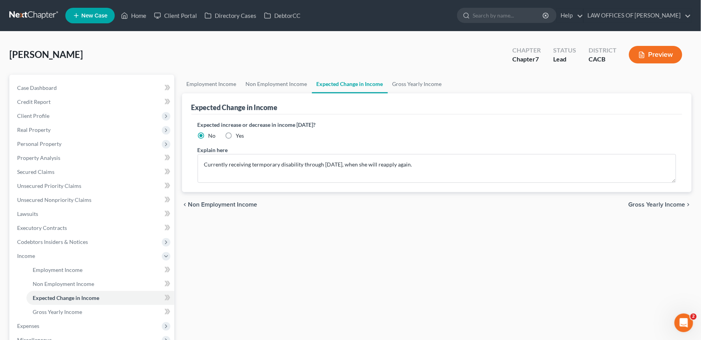
click at [668, 203] on span "Gross Yearly Income" at bounding box center [657, 205] width 57 height 6
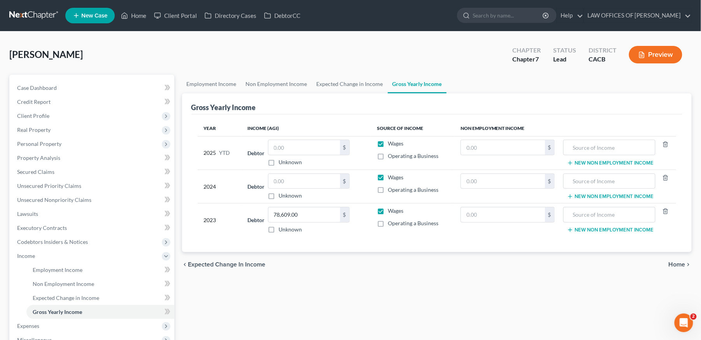
drag, startPoint x: 685, startPoint y: 271, endPoint x: 685, endPoint y: 266, distance: 5.1
click at [685, 268] on div "chevron_left Expected Change in Income Home chevron_right" at bounding box center [437, 264] width 510 height 25
click at [685, 266] on span "Home" at bounding box center [677, 264] width 17 height 6
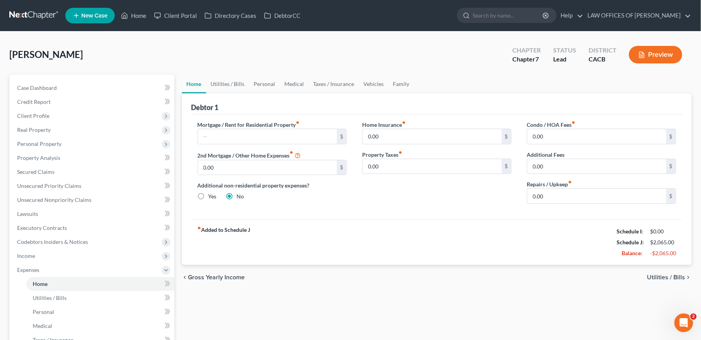
click at [674, 279] on span "Utilities / Bills" at bounding box center [666, 277] width 38 height 6
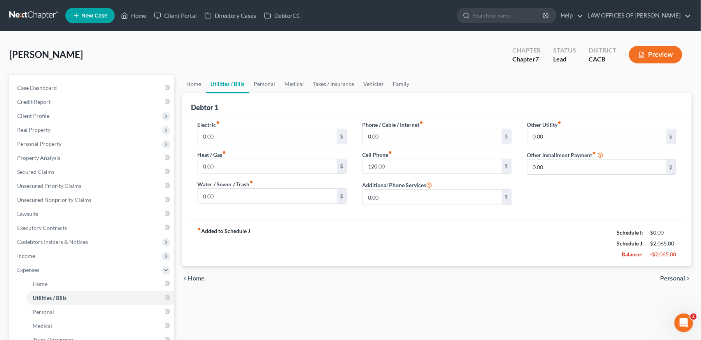
click at [674, 277] on span "Personal" at bounding box center [673, 278] width 25 height 6
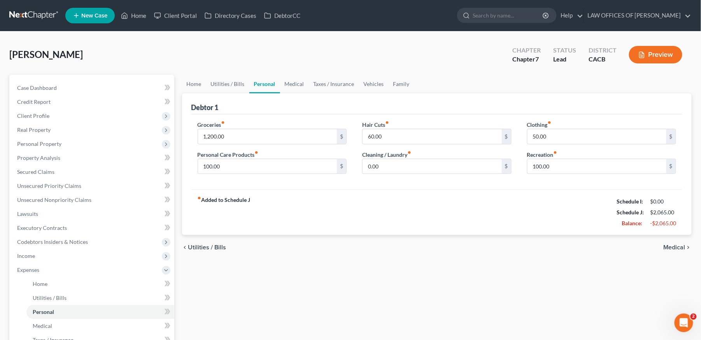
drag, startPoint x: 673, startPoint y: 240, endPoint x: 676, endPoint y: 248, distance: 8.2
click at [673, 242] on div "chevron_left Utilities / Bills Medical chevron_right" at bounding box center [437, 247] width 510 height 25
click at [676, 248] on span "Medical" at bounding box center [675, 247] width 22 height 6
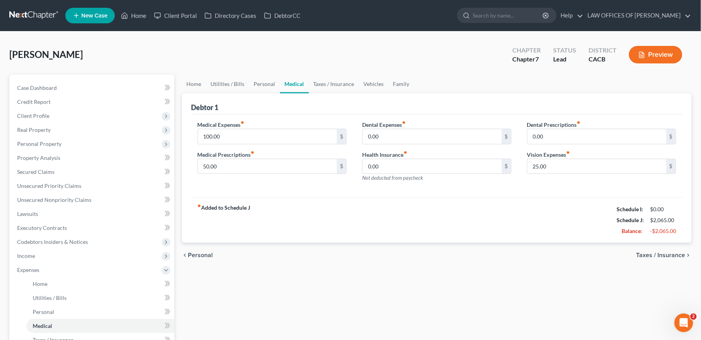
click at [672, 257] on span "Taxes / Insurance" at bounding box center [660, 255] width 49 height 6
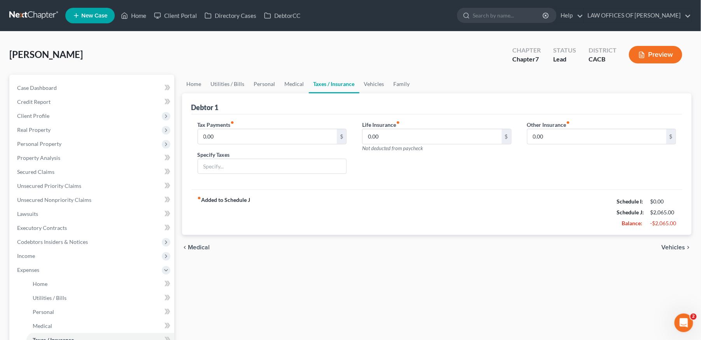
click at [673, 248] on span "Vehicles" at bounding box center [674, 247] width 24 height 6
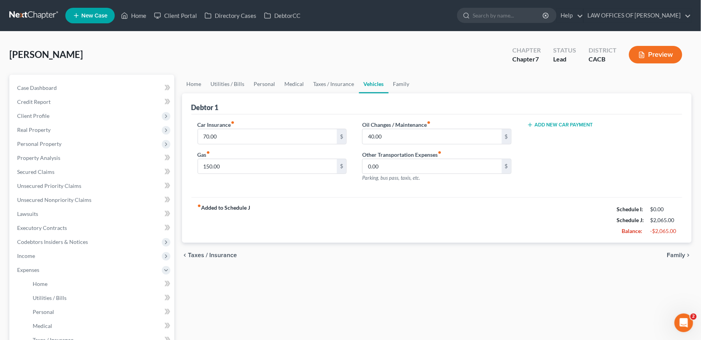
click at [674, 257] on span "Family" at bounding box center [676, 255] width 18 height 6
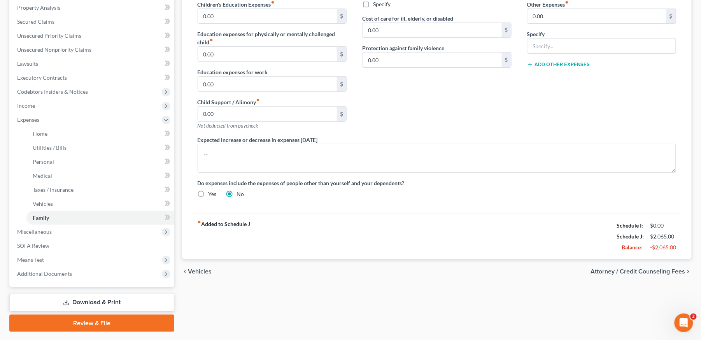
scroll to position [171, 0]
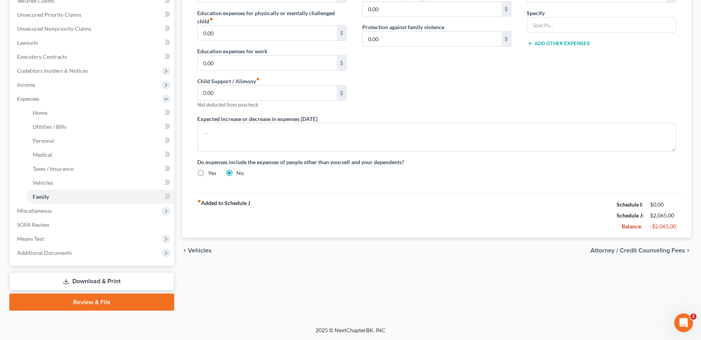
click at [671, 251] on span "Attorney / Credit Counseling Fees" at bounding box center [638, 250] width 95 height 6
select select "0"
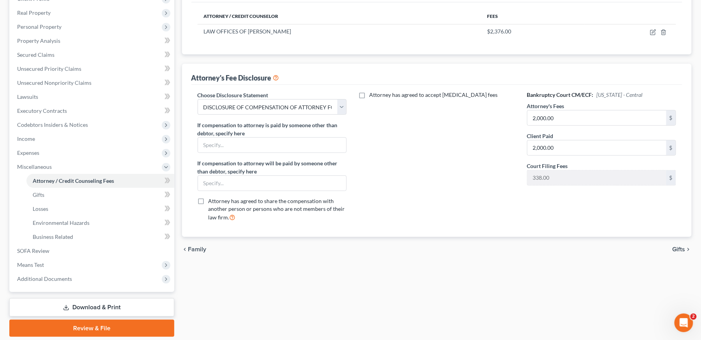
scroll to position [143, 0]
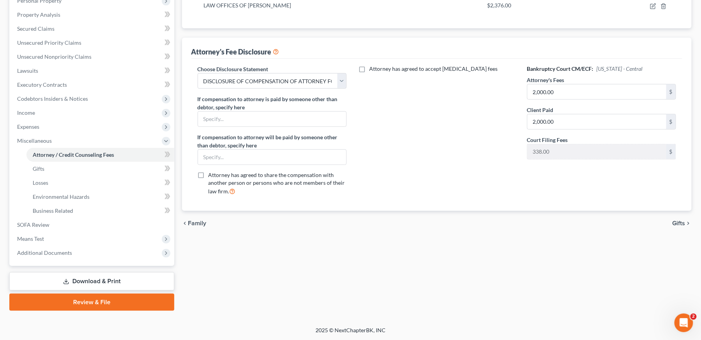
click at [680, 223] on span "Gifts" at bounding box center [679, 223] width 13 height 6
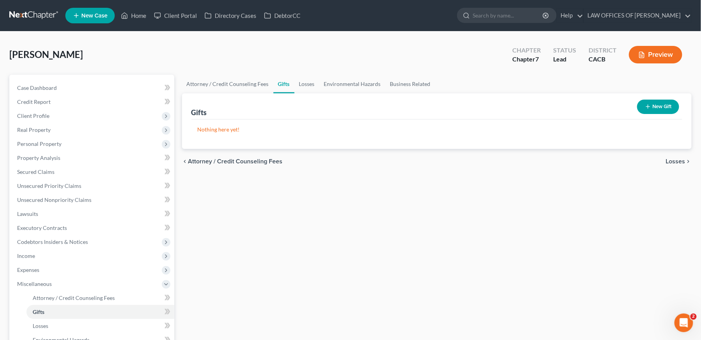
click at [682, 162] on span "Losses" at bounding box center [675, 161] width 19 height 6
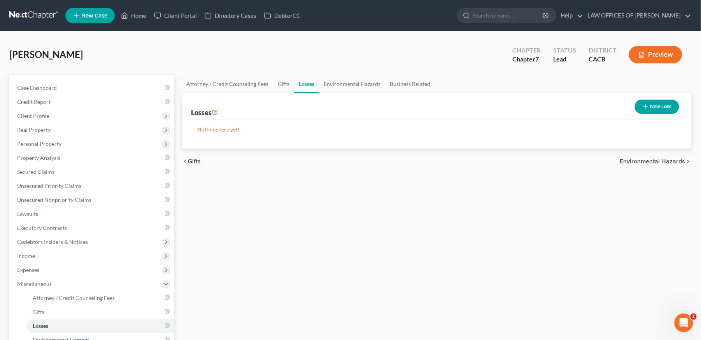
click at [682, 162] on span "Environmental Hazards" at bounding box center [652, 161] width 65 height 6
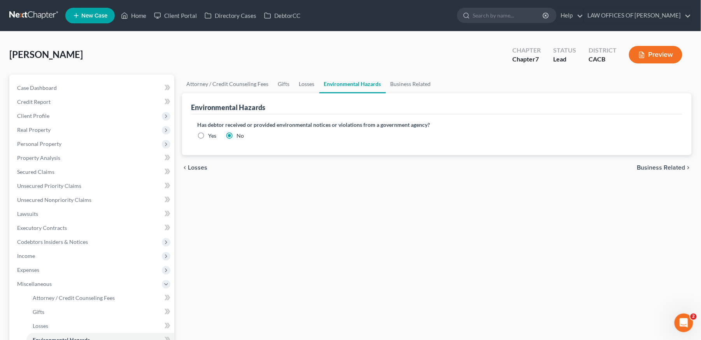
click at [682, 162] on div "chevron_left Losses Business Related chevron_right" at bounding box center [437, 167] width 510 height 25
drag, startPoint x: 677, startPoint y: 163, endPoint x: 673, endPoint y: 166, distance: 4.5
click at [673, 166] on span "Business Related" at bounding box center [661, 168] width 48 height 6
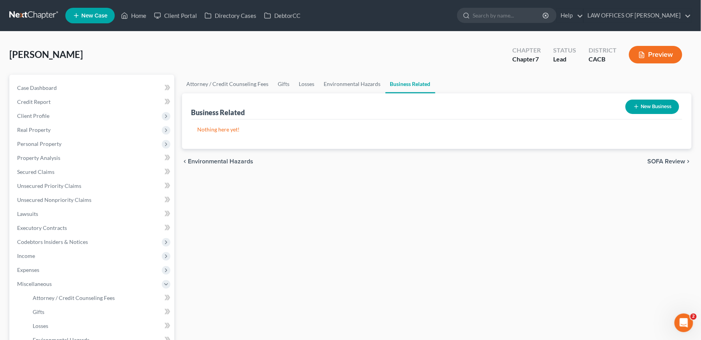
click at [673, 163] on span "SOFA Review" at bounding box center [667, 161] width 38 height 6
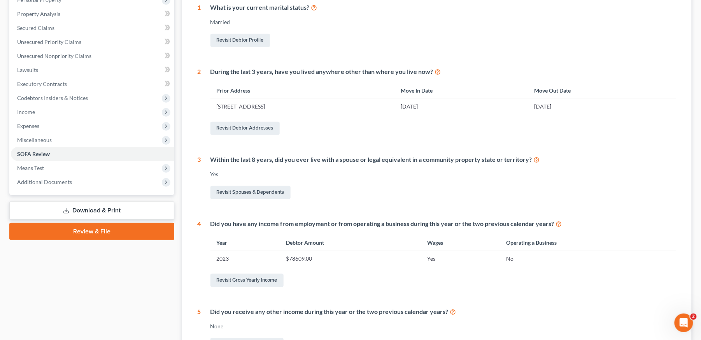
scroll to position [238, 0]
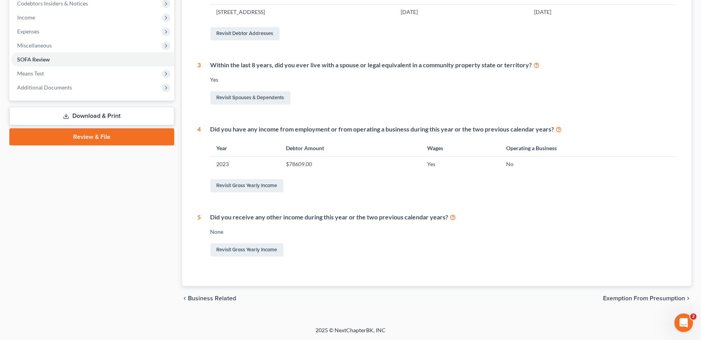
click at [646, 300] on span "Exemption from Presumption" at bounding box center [644, 299] width 82 height 6
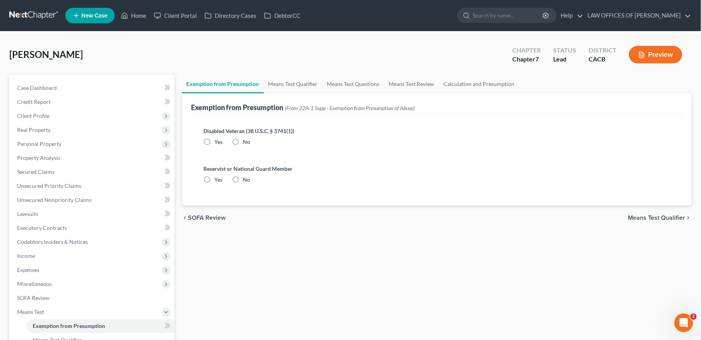
click at [658, 219] on span "Means Test Qualifier" at bounding box center [656, 218] width 57 height 6
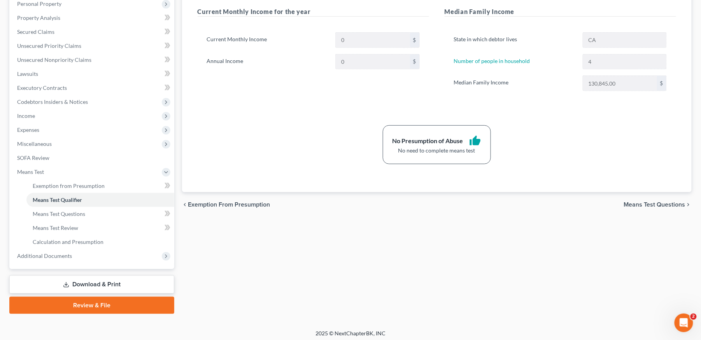
scroll to position [143, 0]
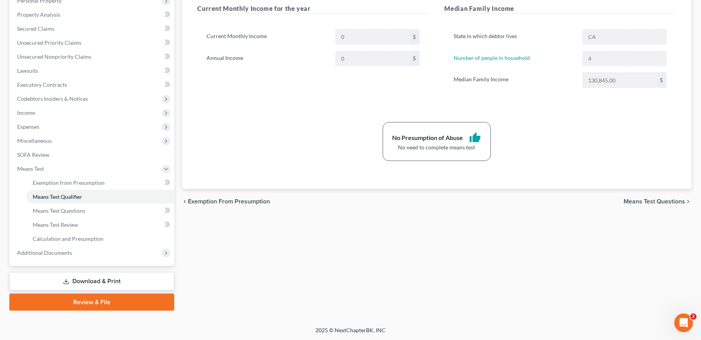
click at [659, 204] on span "Means Test Questions" at bounding box center [654, 201] width 61 height 6
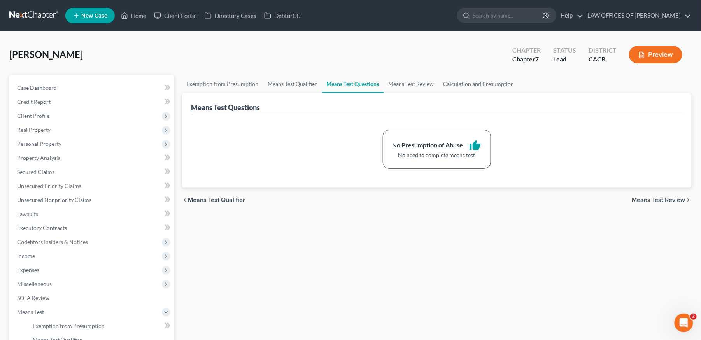
click at [664, 204] on div "chevron_left Means Test Qualifier Means Test Review chevron_right" at bounding box center [437, 199] width 510 height 25
click at [665, 200] on span "Means Test Review" at bounding box center [658, 200] width 53 height 6
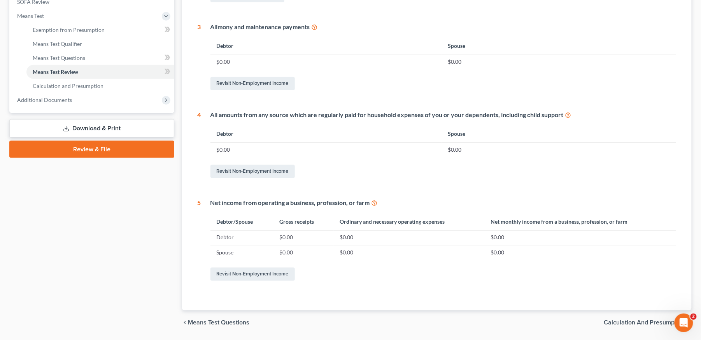
scroll to position [321, 0]
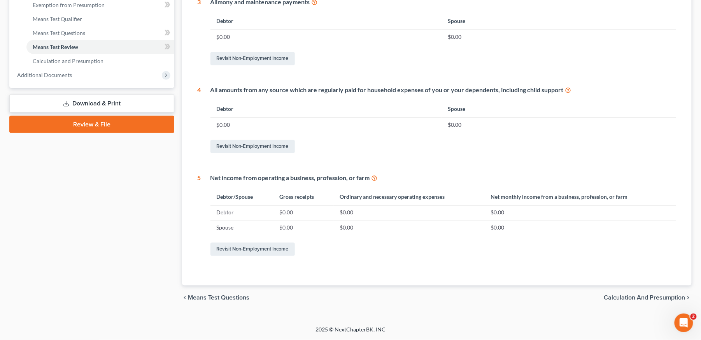
click at [649, 298] on span "Calculation and Presumption" at bounding box center [644, 298] width 81 height 6
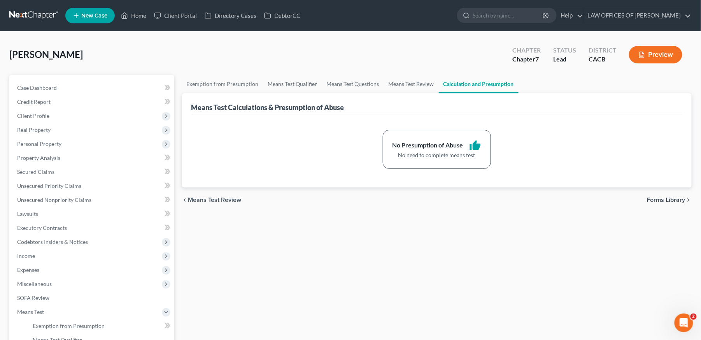
click at [671, 193] on div "chevron_left Means Test Review Forms Library chevron_right" at bounding box center [437, 199] width 510 height 25
click at [671, 199] on span "Forms Library" at bounding box center [666, 200] width 39 height 6
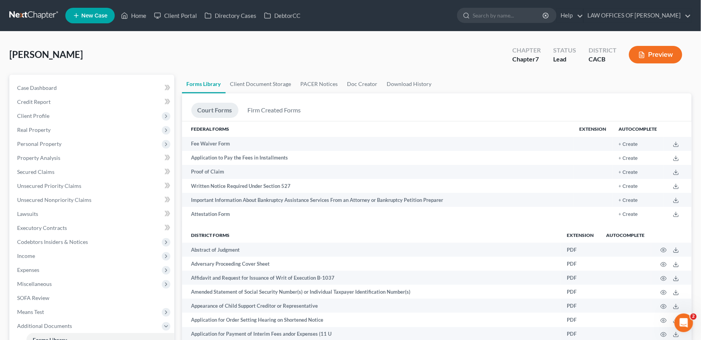
click at [671, 47] on button "Preview" at bounding box center [655, 55] width 53 height 18
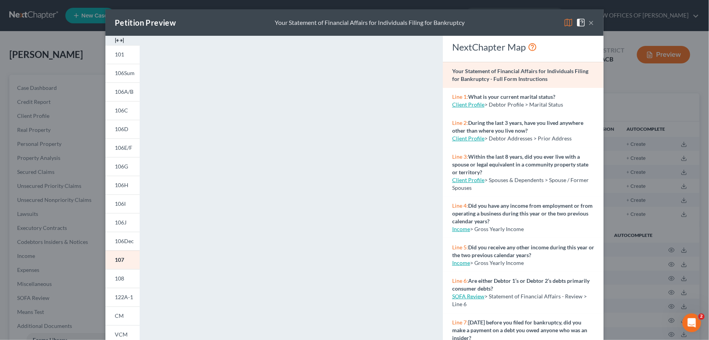
click at [589, 22] on button "×" at bounding box center [591, 22] width 5 height 9
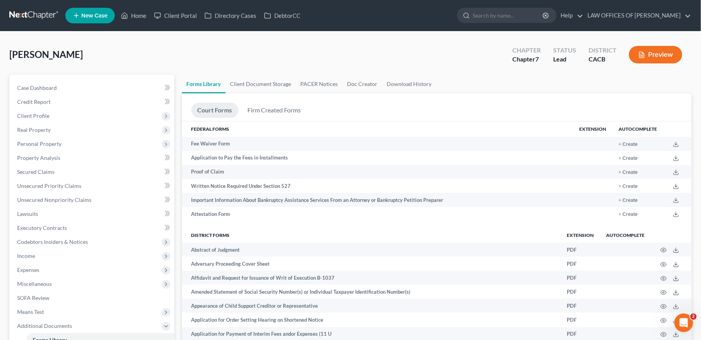
click at [645, 51] on icon "button" at bounding box center [641, 54] width 7 height 7
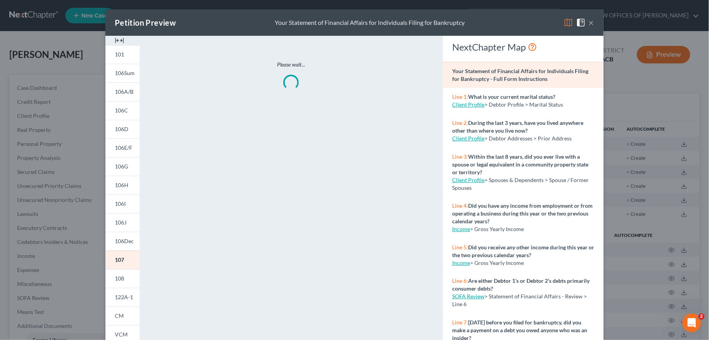
click at [577, 22] on img at bounding box center [580, 22] width 9 height 9
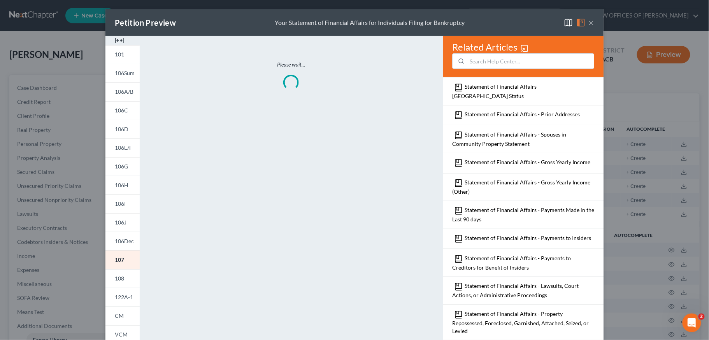
click at [577, 22] on img at bounding box center [580, 22] width 9 height 9
click at [564, 22] on img at bounding box center [568, 22] width 9 height 9
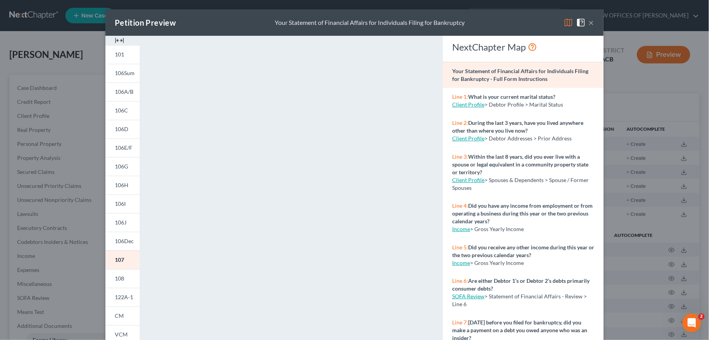
click at [564, 24] on img at bounding box center [568, 22] width 9 height 9
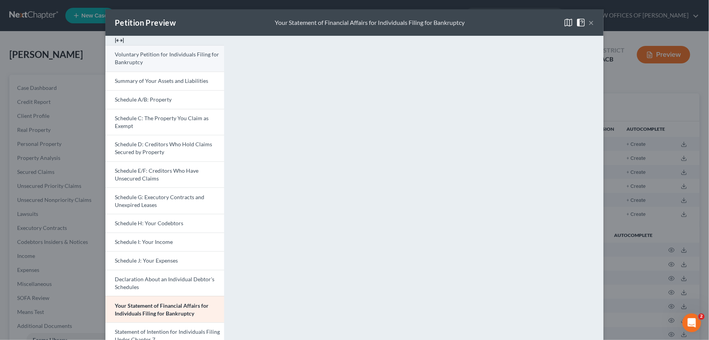
drag, startPoint x: 159, startPoint y: 73, endPoint x: 167, endPoint y: 61, distance: 14.6
click at [159, 72] on link "Summary of Your Assets and Liabilities" at bounding box center [164, 81] width 119 height 19
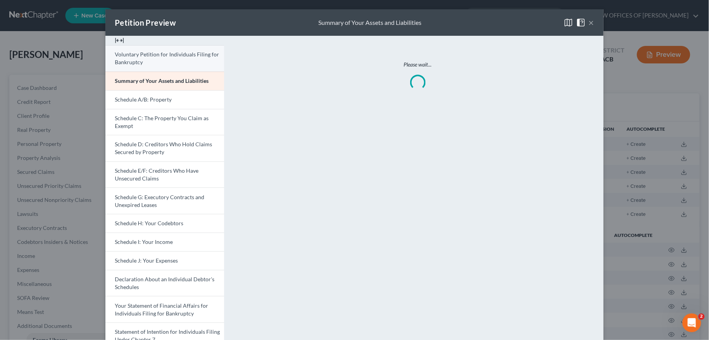
click at [167, 61] on link "Voluntary Petition for Individuals Filing for Bankruptcy" at bounding box center [164, 58] width 119 height 26
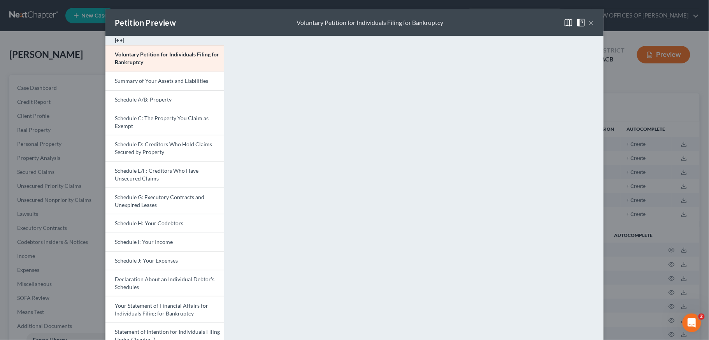
click at [589, 23] on button "×" at bounding box center [591, 22] width 5 height 9
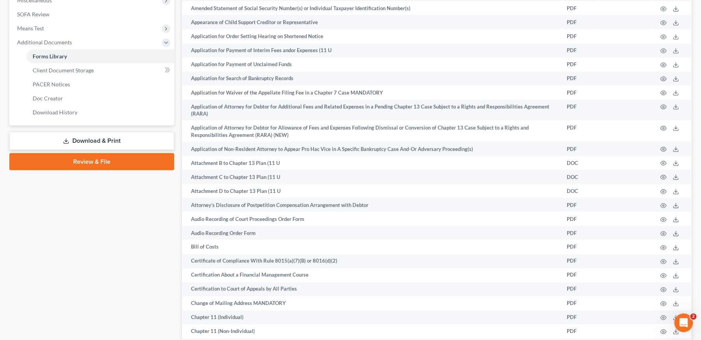
scroll to position [346, 0]
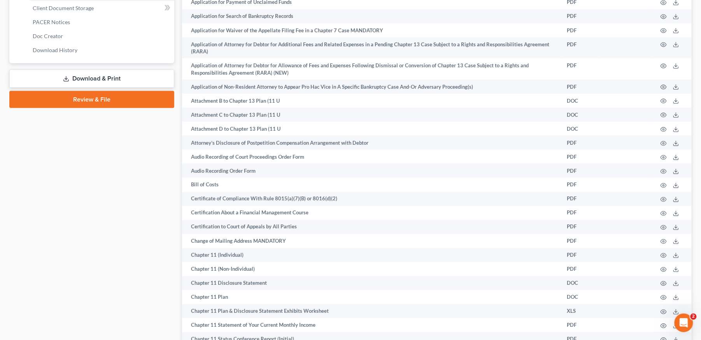
click at [102, 76] on link "Download & Print" at bounding box center [91, 79] width 165 height 18
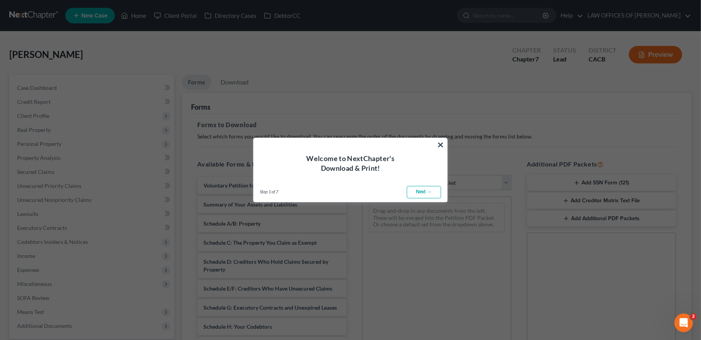
click at [422, 193] on link "Next →" at bounding box center [424, 192] width 34 height 12
select select "0"
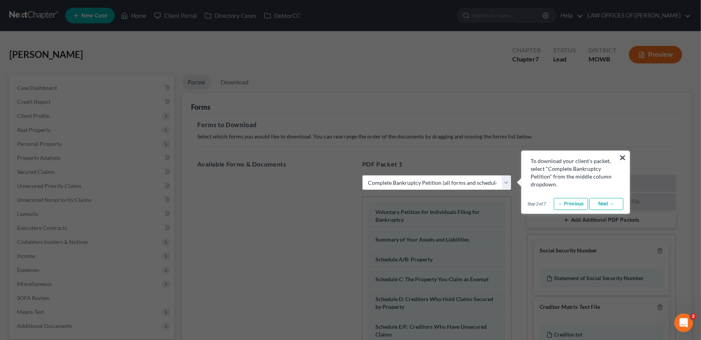
click at [605, 206] on link "Next →" at bounding box center [606, 204] width 34 height 12
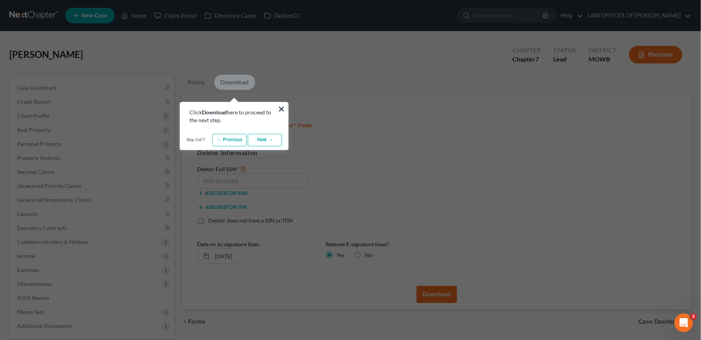
click at [256, 140] on link "Next →" at bounding box center [265, 140] width 34 height 12
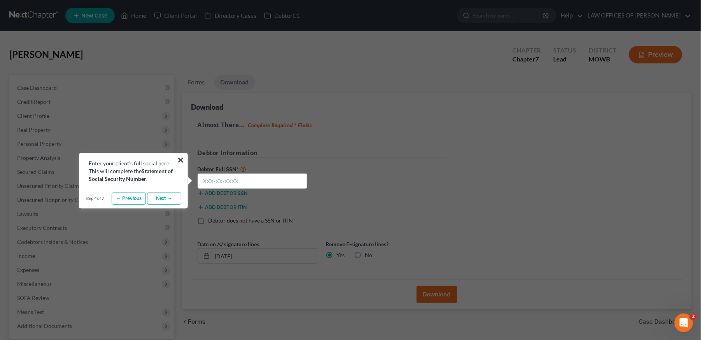
click at [169, 201] on link "Next →" at bounding box center [164, 199] width 34 height 12
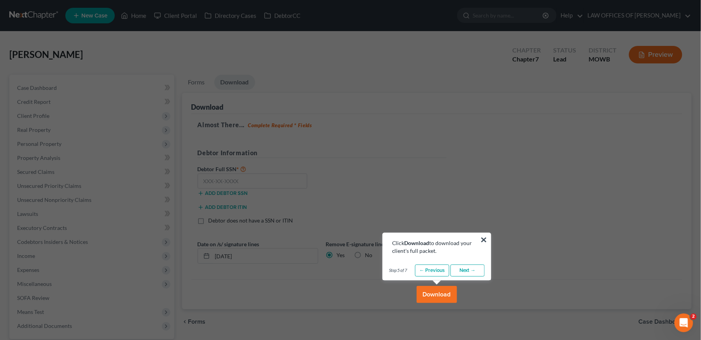
click at [472, 269] on link "Next →" at bounding box center [467, 271] width 34 height 12
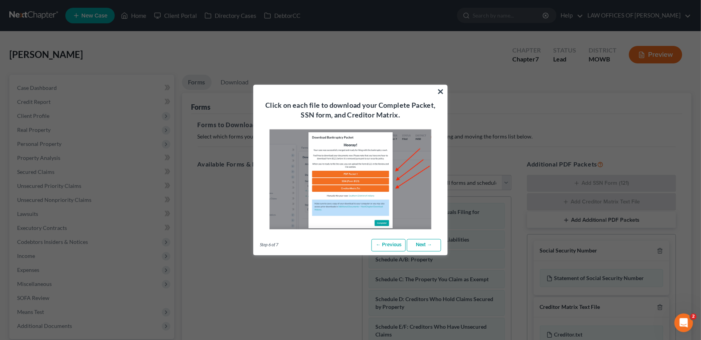
click at [422, 247] on link "Next →" at bounding box center [424, 245] width 34 height 12
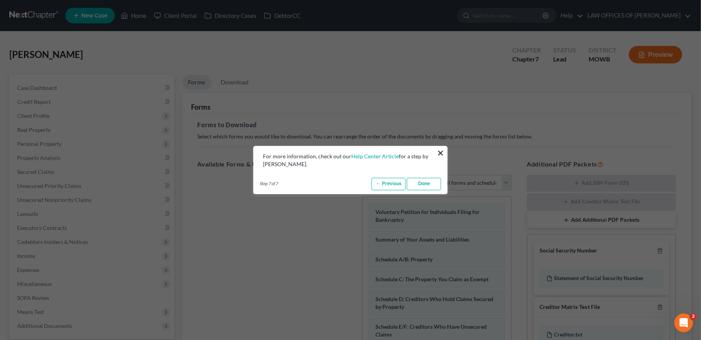
click at [425, 189] on link "Done" at bounding box center [424, 184] width 34 height 12
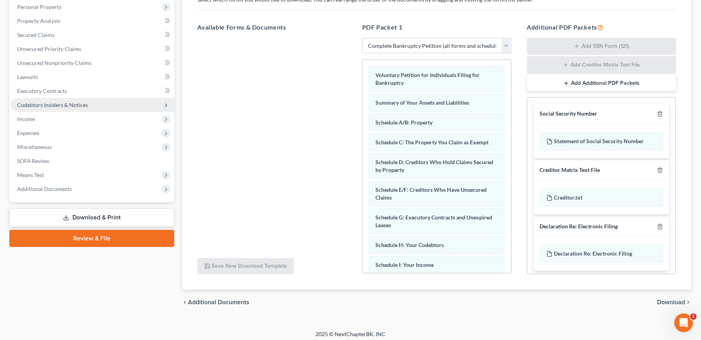
scroll to position [142, 0]
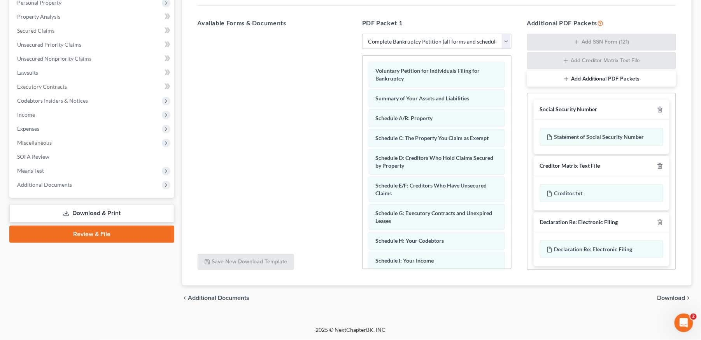
click at [93, 212] on link "Download & Print" at bounding box center [91, 213] width 165 height 18
click at [71, 209] on link "Download & Print" at bounding box center [91, 213] width 165 height 18
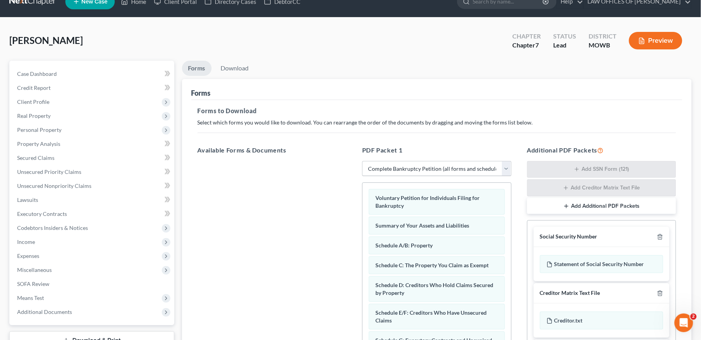
scroll to position [0, 0]
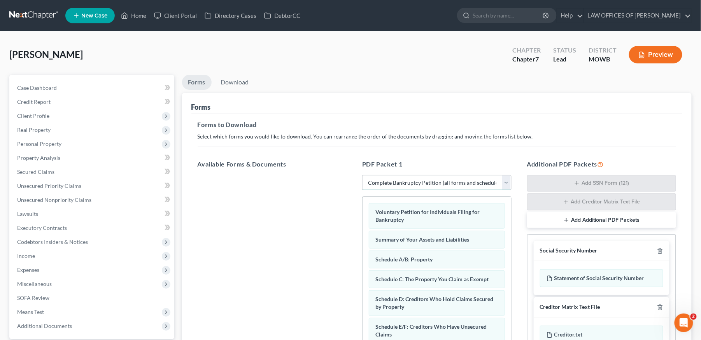
click at [475, 184] on select "Choose Default Petition PDF Packet Complete Bankruptcy Petition (all forms and …" at bounding box center [436, 183] width 149 height 16
click at [362, 175] on select "Choose Default Petition PDF Packet Complete Bankruptcy Petition (all forms and …" at bounding box center [436, 183] width 149 height 16
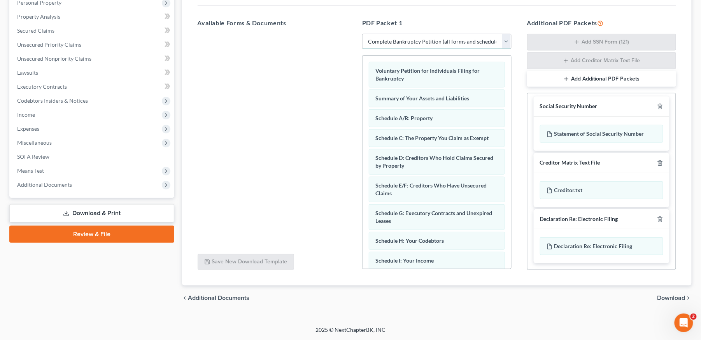
scroll to position [4, 0]
click at [103, 214] on link "Download & Print" at bounding box center [91, 213] width 165 height 18
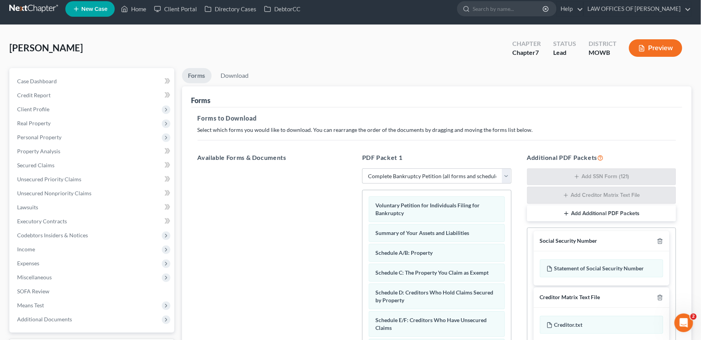
scroll to position [0, 0]
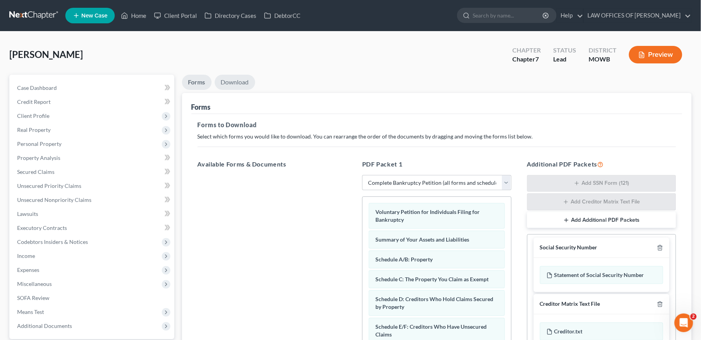
click at [228, 80] on link "Download" at bounding box center [235, 82] width 40 height 15
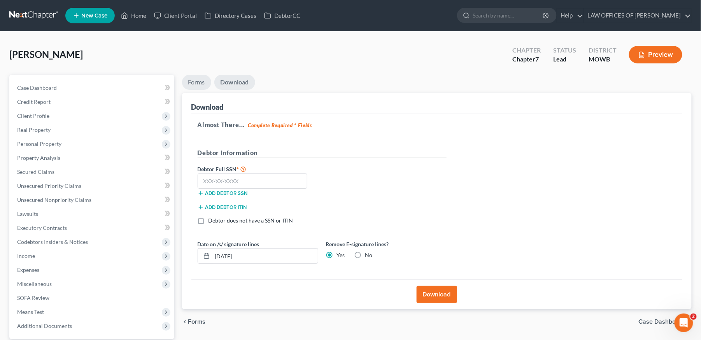
click at [196, 80] on link "Forms" at bounding box center [196, 82] width 29 height 15
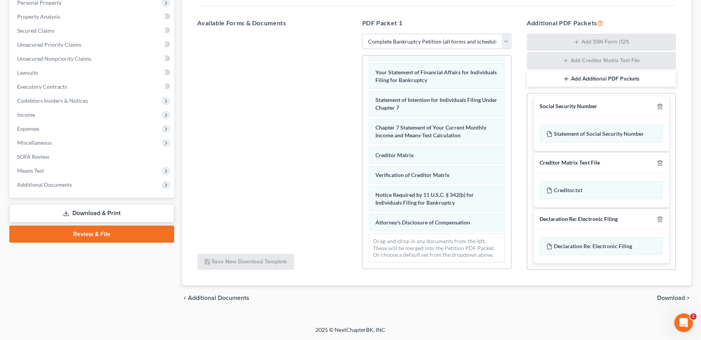
scroll to position [267, 0]
click at [105, 212] on link "Download & Print" at bounding box center [91, 213] width 165 height 18
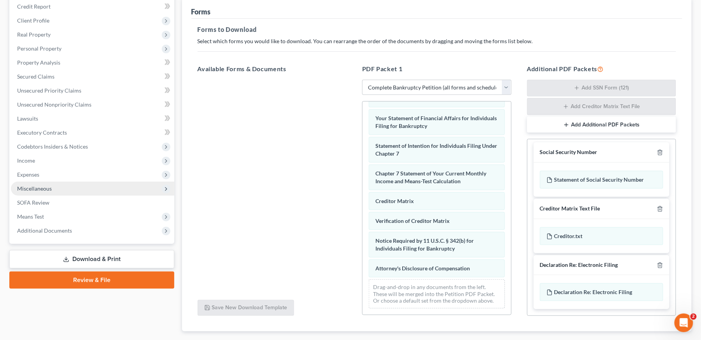
scroll to position [142, 0]
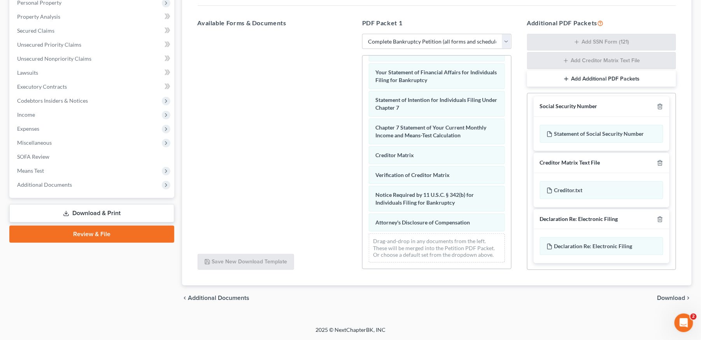
click at [102, 215] on link "Download & Print" at bounding box center [91, 213] width 165 height 18
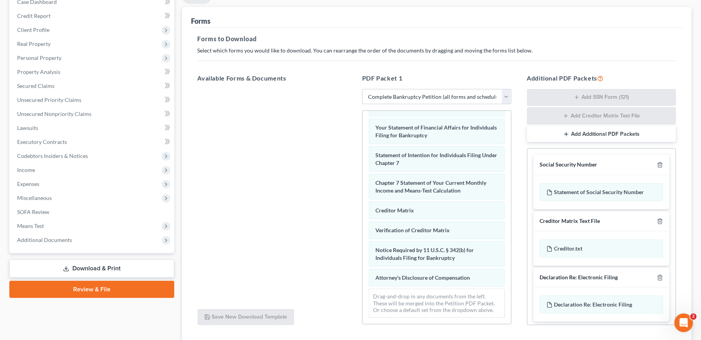
scroll to position [0, 0]
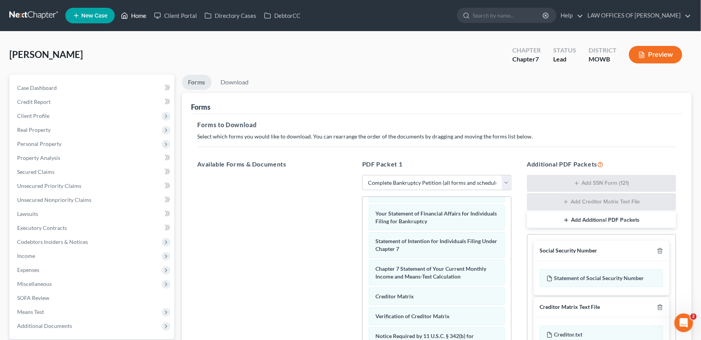
click at [135, 16] on link "Home" at bounding box center [133, 16] width 33 height 14
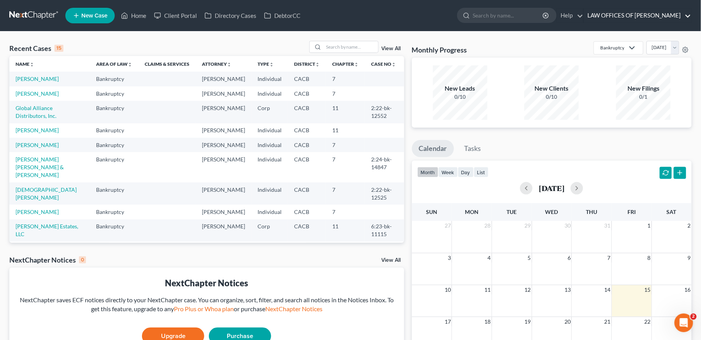
click at [609, 10] on link "LAW OFFICES OF [PERSON_NAME]" at bounding box center [637, 16] width 107 height 14
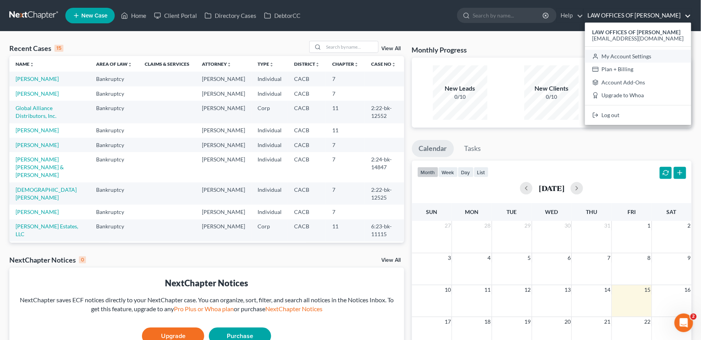
click at [640, 53] on link "My Account Settings" at bounding box center [638, 56] width 106 height 13
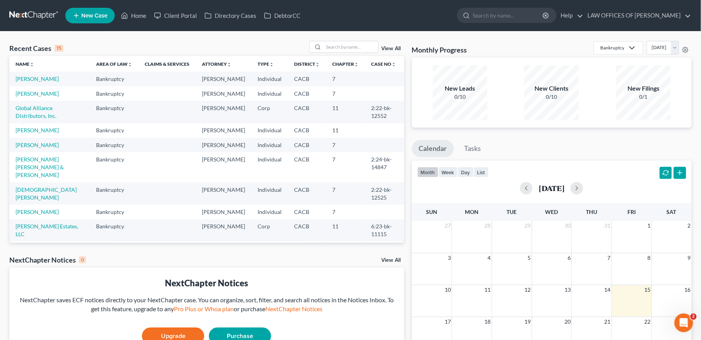
select select "7"
select select "29"
select select "4"
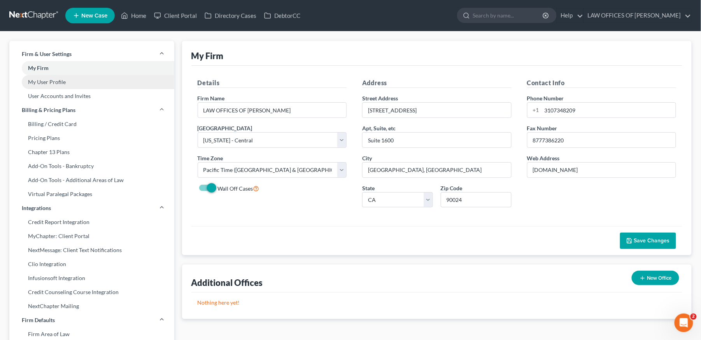
click at [47, 85] on link "My User Profile" at bounding box center [91, 82] width 165 height 14
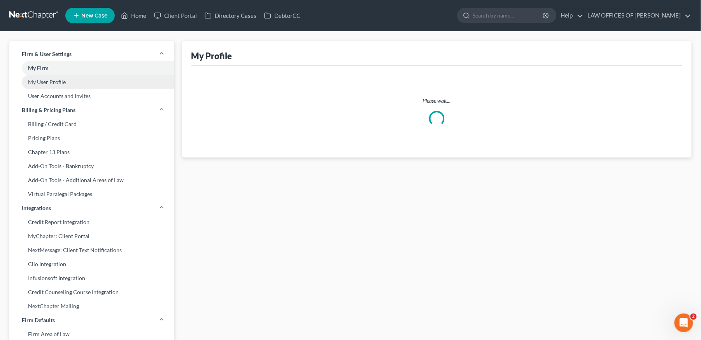
select select "4"
select select "7"
select select "attorney"
select select "0"
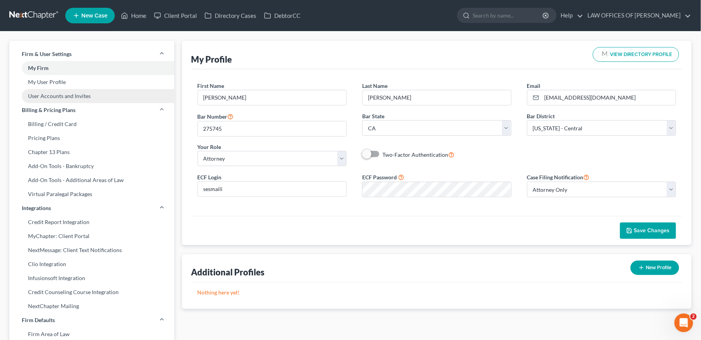
click at [55, 98] on link "User Accounts and Invites" at bounding box center [91, 96] width 165 height 14
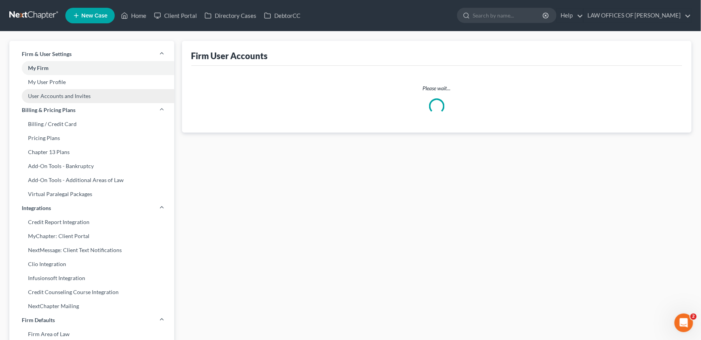
select select "0"
select select "1"
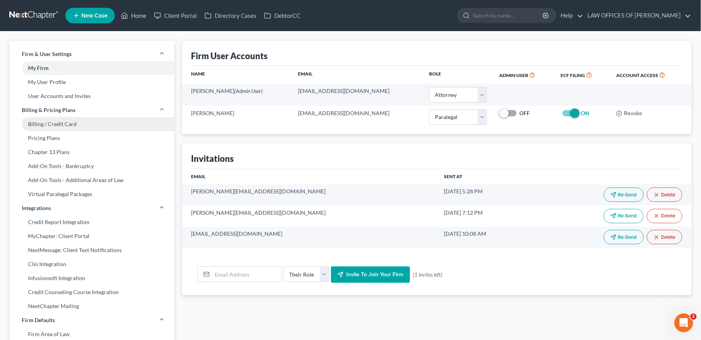
click at [60, 125] on link "Billing / Credit Card" at bounding box center [91, 124] width 165 height 14
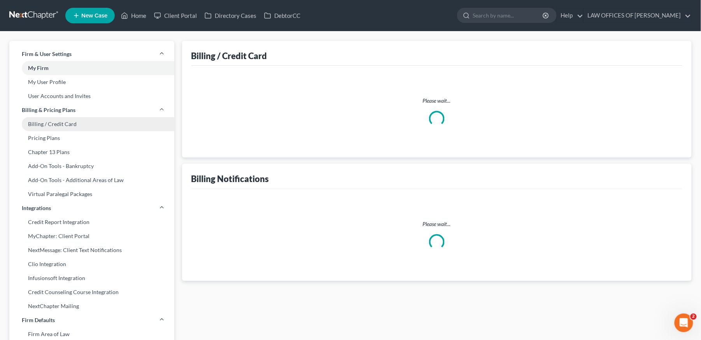
select select "4"
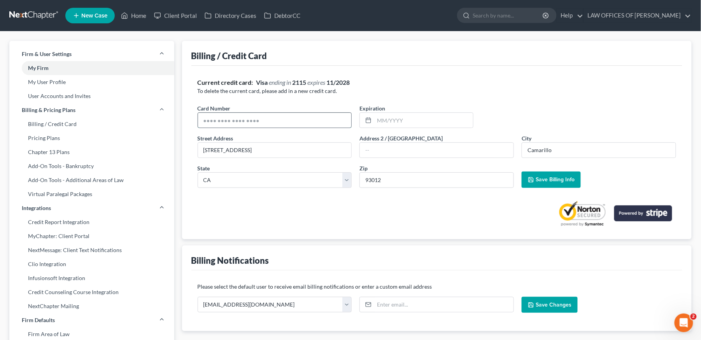
click at [253, 125] on input "text" at bounding box center [275, 120] width 154 height 15
type input "4121748770030567"
type input "02/2030"
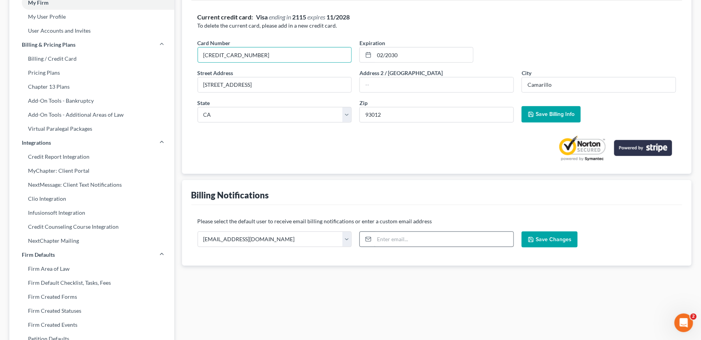
scroll to position [86, 0]
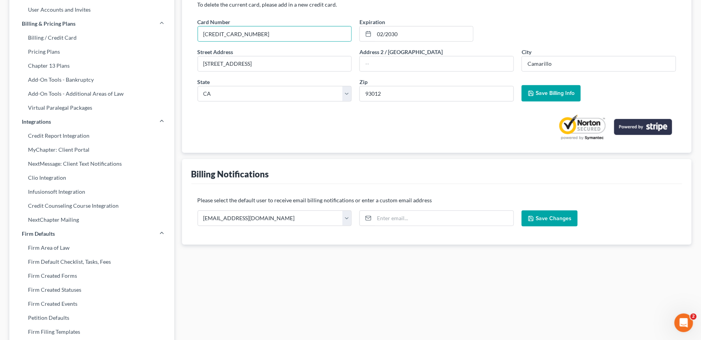
click at [552, 93] on span "Save Billing Info" at bounding box center [555, 93] width 39 height 7
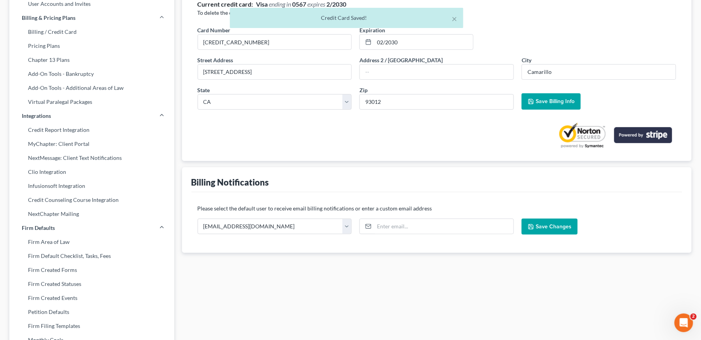
scroll to position [0, 0]
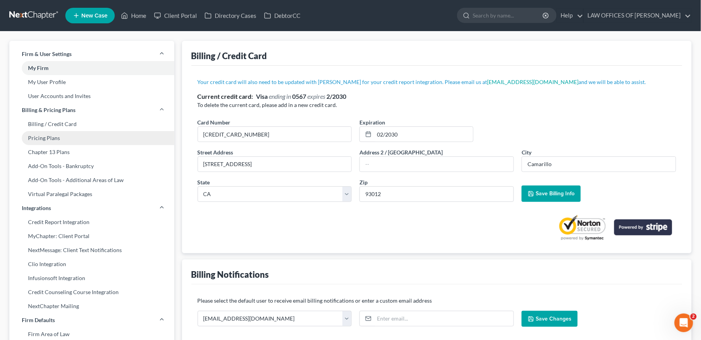
click at [60, 139] on link "Pricing Plans" at bounding box center [91, 138] width 165 height 14
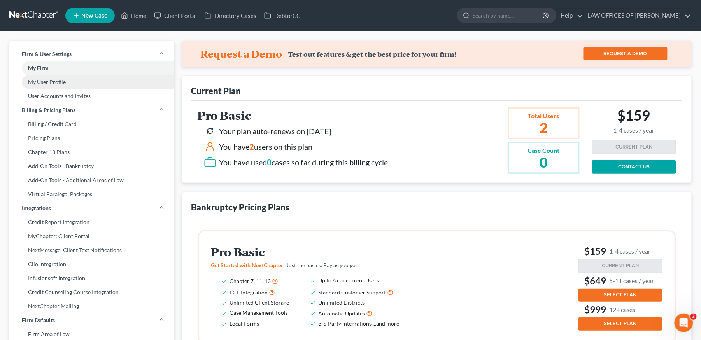
click at [55, 79] on link "My User Profile" at bounding box center [91, 82] width 165 height 14
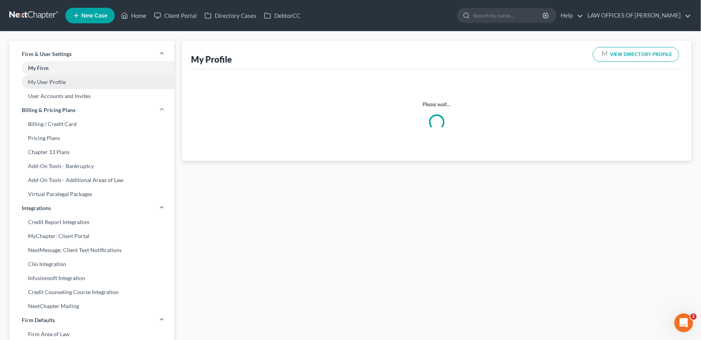
select select "4"
select select "7"
select select "attorney"
select select "0"
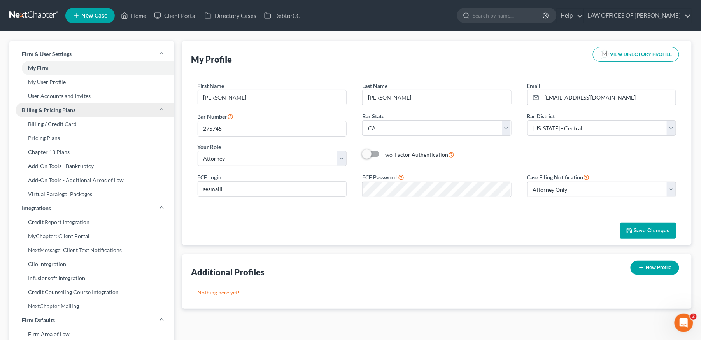
click at [72, 103] on link "Billing & Pricing Plans" at bounding box center [91, 110] width 165 height 14
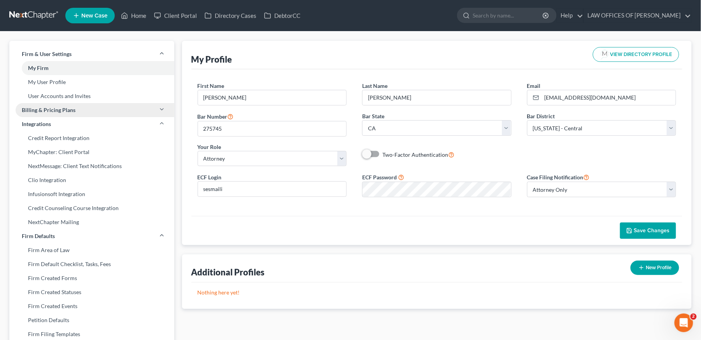
click at [66, 109] on span "Billing & Pricing Plans" at bounding box center [49, 110] width 54 height 8
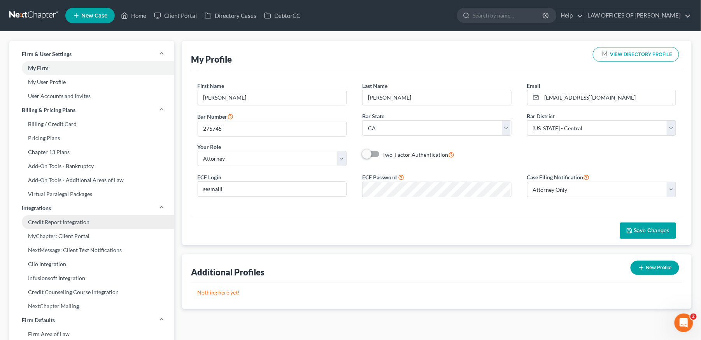
click at [87, 225] on link "Credit Report Integration" at bounding box center [91, 222] width 165 height 14
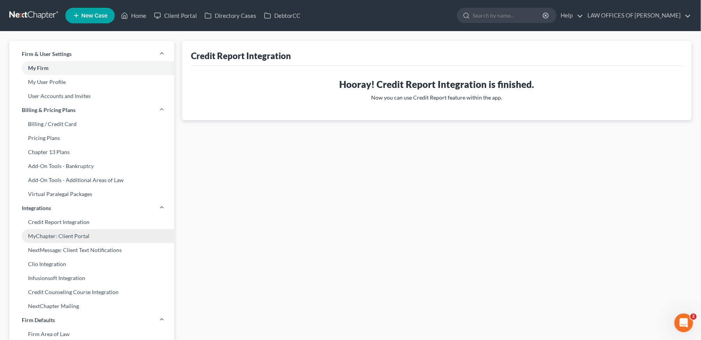
click at [68, 237] on link "MyChapter: Client Portal" at bounding box center [91, 236] width 165 height 14
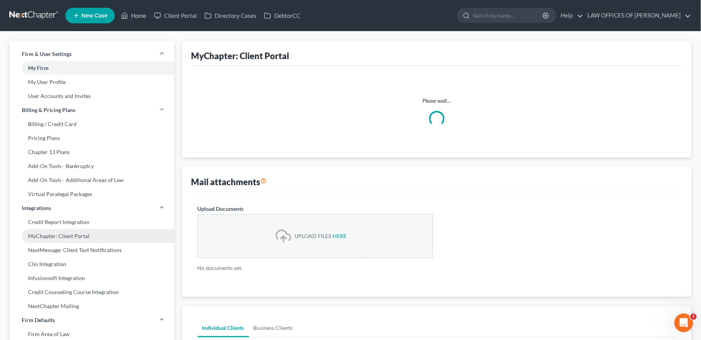
select select
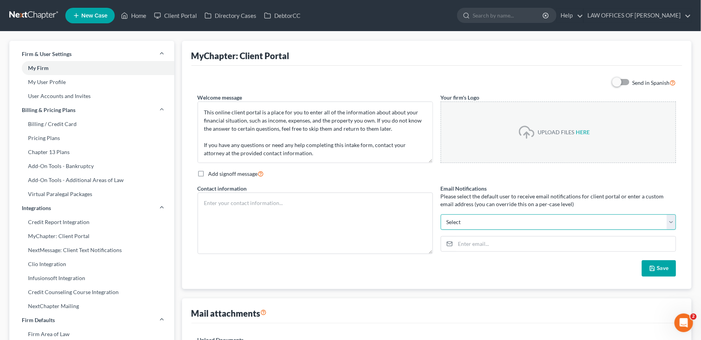
click at [511, 217] on select "selaw@bankruptcyhelpla.com eghanooni@yahoo.com Select" at bounding box center [558, 222] width 235 height 16
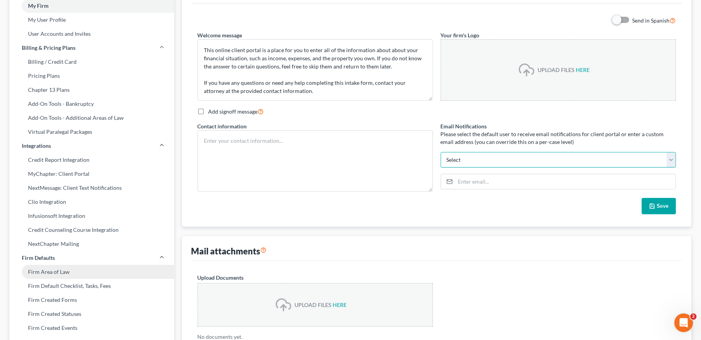
scroll to position [86, 0]
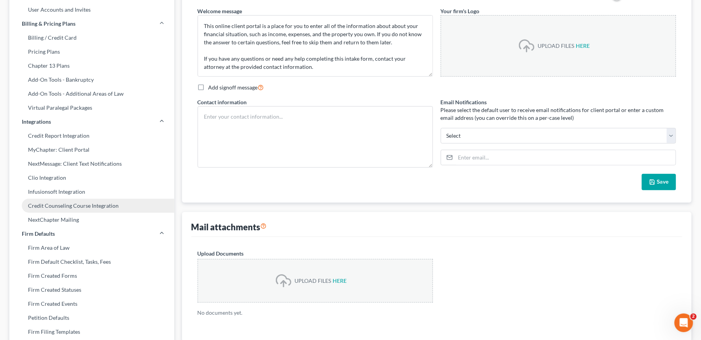
click at [112, 201] on link "Credit Counseling Course Integration" at bounding box center [91, 206] width 165 height 14
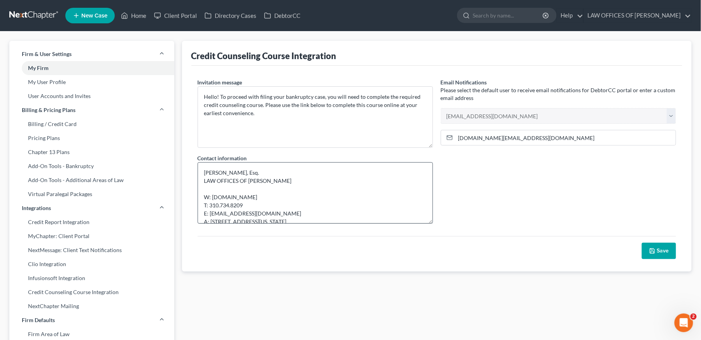
scroll to position [16, 0]
click at [219, 208] on textarea "Sheila Esmaili, Esq. LAW OFFICES OF SHEILA ESMAILI W: www.BankruptcyHelpLA.com …" at bounding box center [315, 192] width 235 height 61
type textarea "Sheila Esmaili, Esq. LAW OFFICES OF SHEILA ESMAILI W: www.BankruptcyHelpLA.com …"
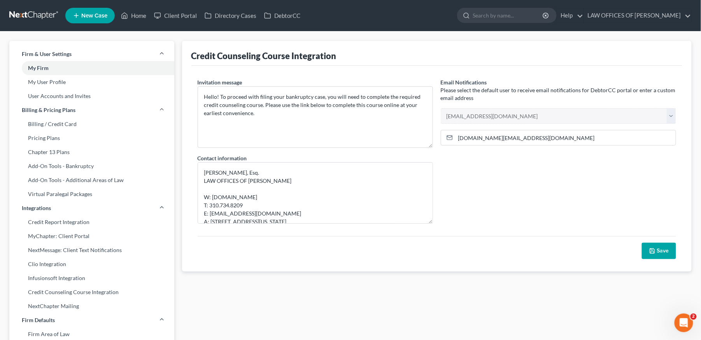
click at [511, 229] on div "Email Notifications Please select the default user to receive email notificatio…" at bounding box center [558, 154] width 243 height 152
drag, startPoint x: 528, startPoint y: 139, endPoint x: 439, endPoint y: 139, distance: 89.1
click at [439, 139] on div "Email Notifications Please select the default user to receive email notificatio…" at bounding box center [558, 154] width 243 height 152
type input "[EMAIL_ADDRESS][DOMAIN_NAME]"
click at [664, 248] on button "Save" at bounding box center [659, 251] width 34 height 16
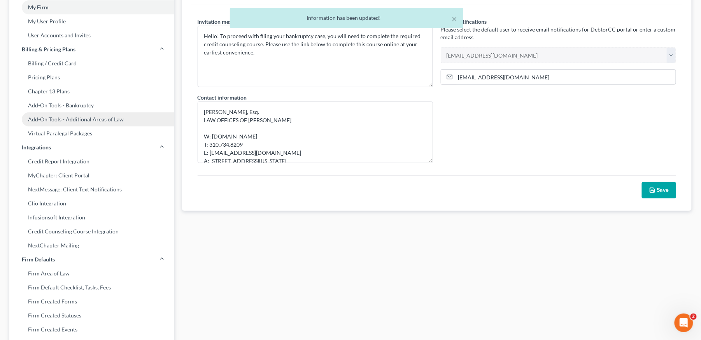
scroll to position [86, 0]
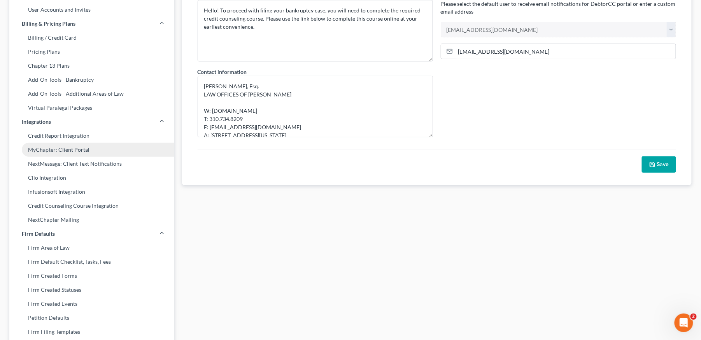
click at [64, 148] on link "MyChapter: Client Portal" at bounding box center [91, 150] width 165 height 14
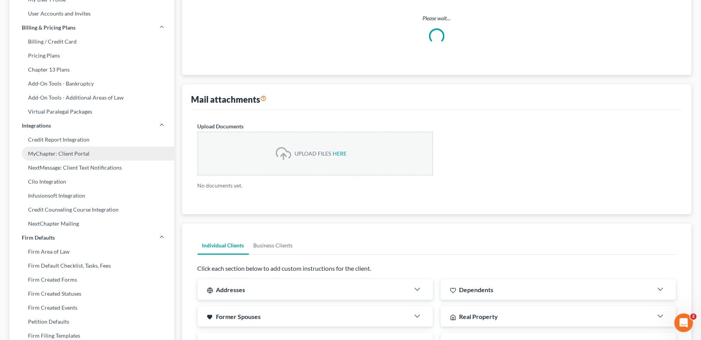
select select
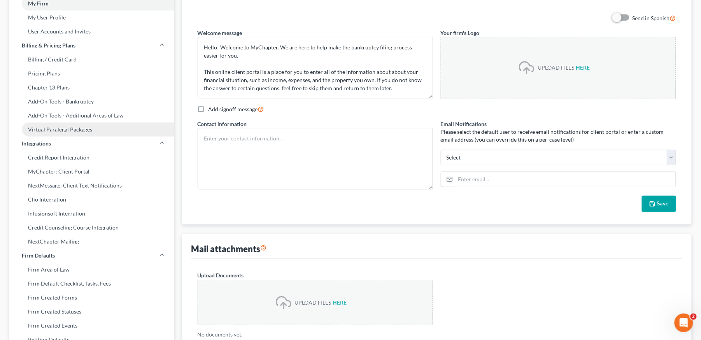
scroll to position [86, 0]
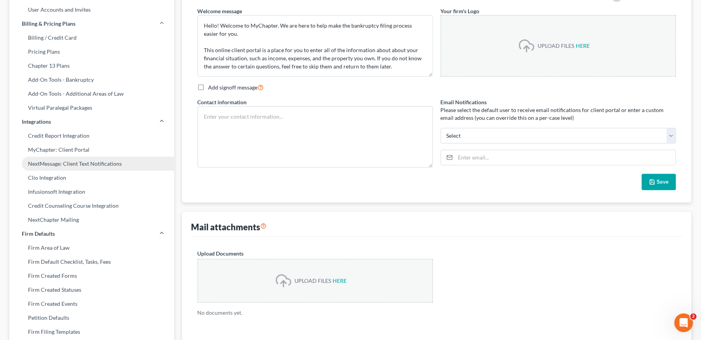
click at [64, 168] on link "NextMessage: Client Text Notifications" at bounding box center [91, 164] width 165 height 14
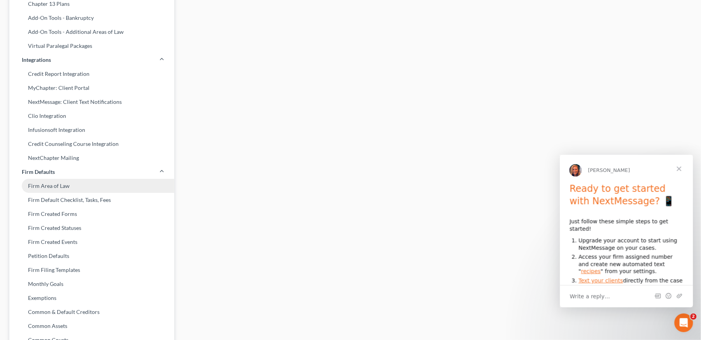
scroll to position [173, 0]
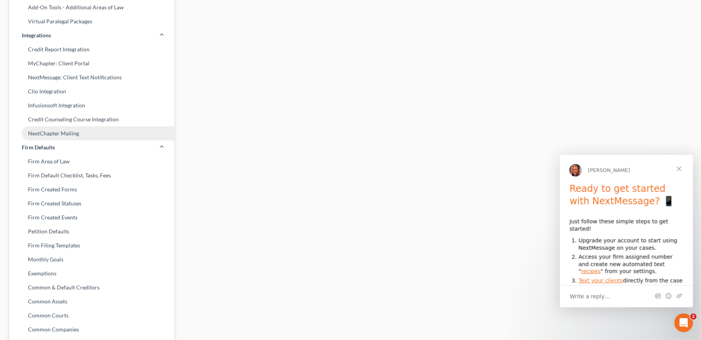
click at [55, 135] on link "NextChapter Mailing" at bounding box center [91, 133] width 165 height 14
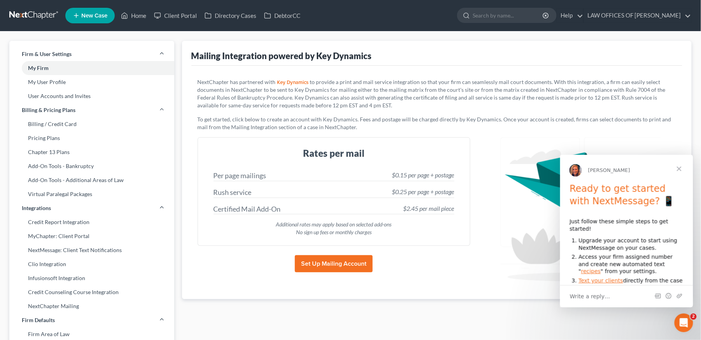
click at [678, 168] on span "Close" at bounding box center [679, 168] width 28 height 28
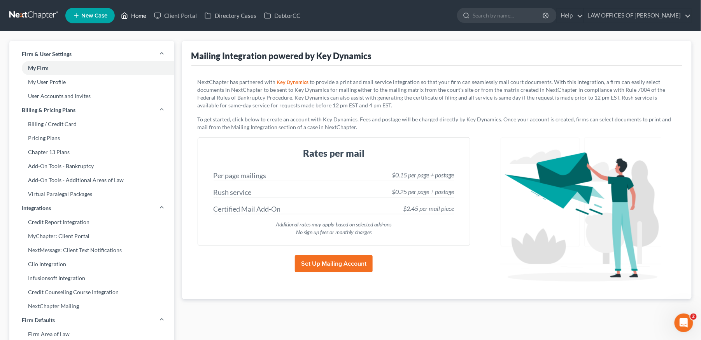
click at [141, 21] on link "Home" at bounding box center [133, 16] width 33 height 14
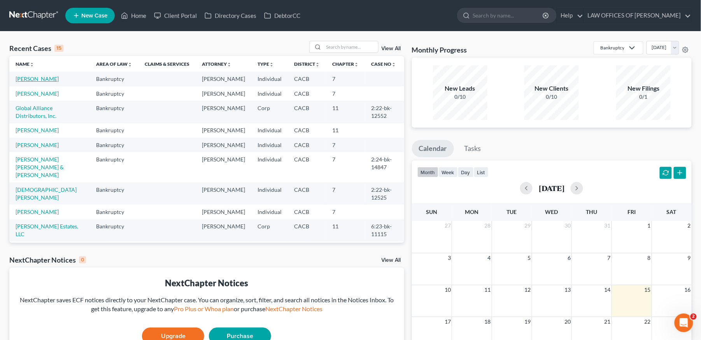
click at [38, 81] on link "[PERSON_NAME]" at bounding box center [37, 78] width 43 height 7
select select "0"
select select
select select "10"
select select "6"
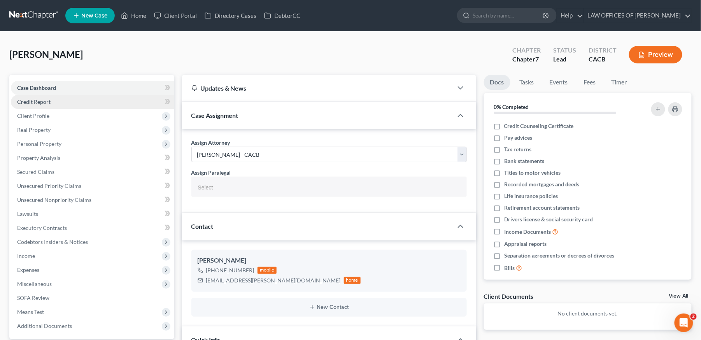
click at [60, 100] on link "Credit Report" at bounding box center [92, 102] width 163 height 14
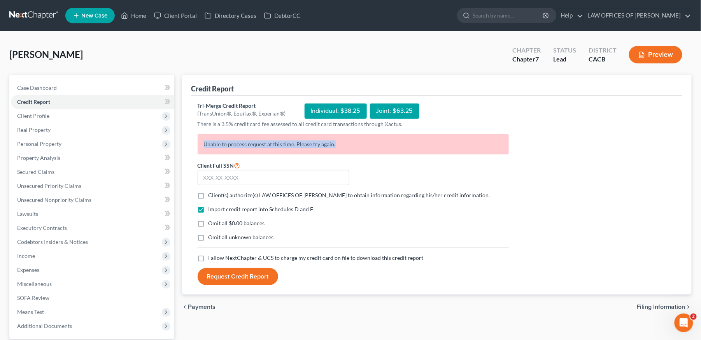
drag, startPoint x: 354, startPoint y: 144, endPoint x: 195, endPoint y: 148, distance: 158.8
click at [195, 148] on div "Unable to process request at this time. Please try again." at bounding box center [353, 147] width 319 height 26
copy p "Unable to process request at this time. Please try again."
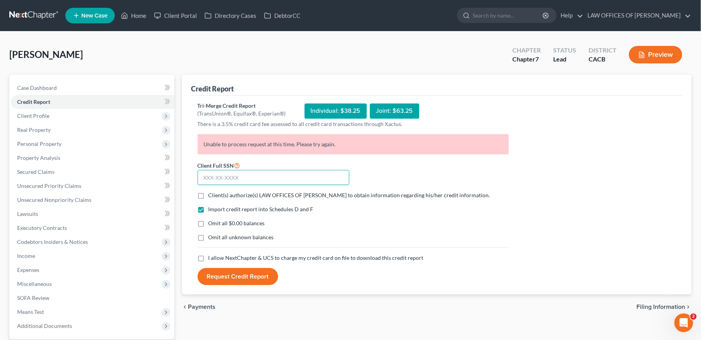
click at [322, 180] on input "text" at bounding box center [274, 178] width 152 height 16
click at [221, 173] on input "text" at bounding box center [274, 178] width 152 height 16
type input "780-05-5520"
click at [209, 194] on label "Client(s) authorize(s) LAW OFFICES OF [PERSON_NAME] to obtain information regar…" at bounding box center [350, 195] width 282 height 8
click at [212, 194] on input "Client(s) authorize(s) LAW OFFICES OF [PERSON_NAME] to obtain information regar…" at bounding box center [214, 193] width 5 height 5
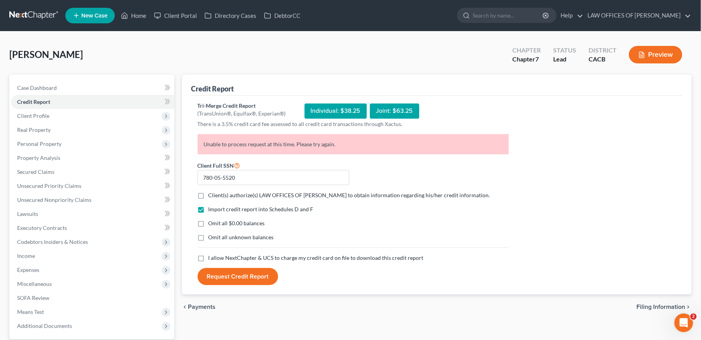
checkbox input "true"
click at [198, 250] on div "Import credit report into Schedules D and F Omit all $0.00 balances Omit all un…" at bounding box center [353, 229] width 319 height 49
click at [209, 261] on label "I allow NextChapter & UCS to charge my credit card on file to download this cre…" at bounding box center [316, 258] width 215 height 8
click at [212, 259] on input "I allow NextChapter & UCS to charge my credit card on file to download this cre…" at bounding box center [214, 256] width 5 height 5
click at [209, 257] on label "I allow NextChapter & UCS to charge my credit card on file to download this cre…" at bounding box center [316, 258] width 215 height 8
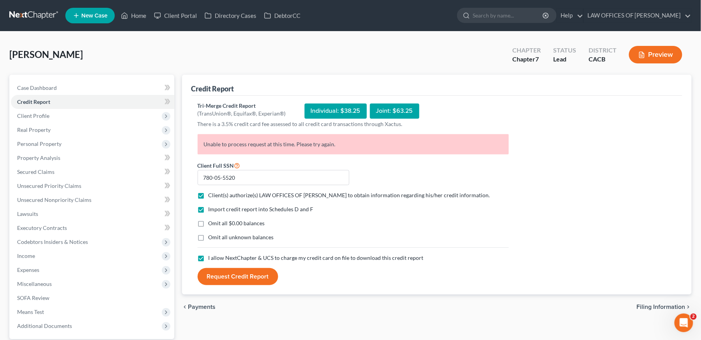
click at [212, 257] on input "I allow NextChapter & UCS to charge my credit card on file to download this cre…" at bounding box center [214, 256] width 5 height 5
click at [237, 275] on button "Request Credit Report" at bounding box center [238, 276] width 81 height 17
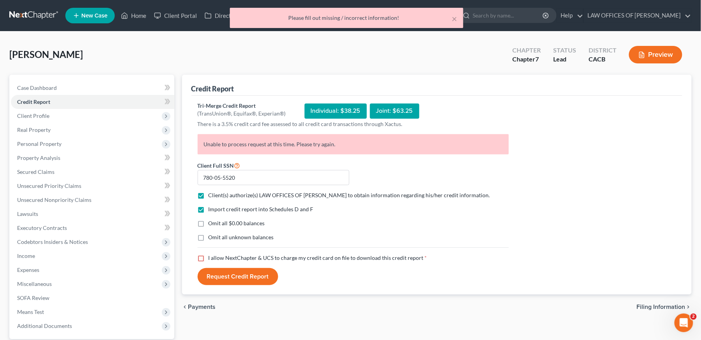
click at [252, 279] on button "Request Credit Report" at bounding box center [238, 276] width 81 height 17
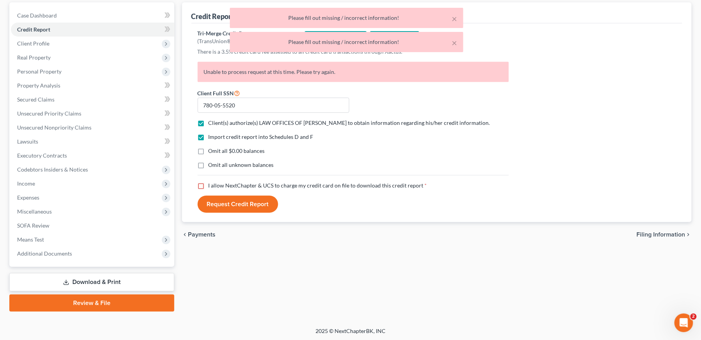
scroll to position [73, 0]
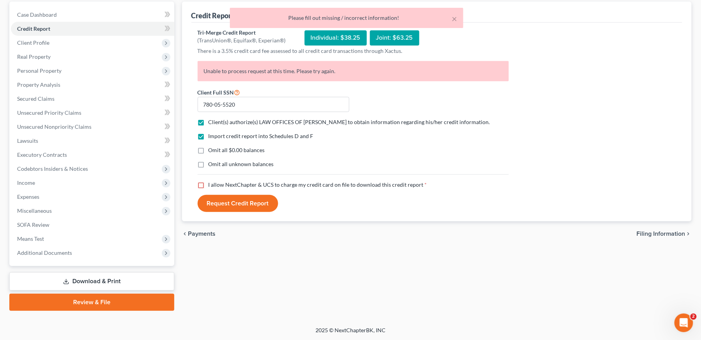
click at [193, 186] on div "Tri-Merge Credit Report (TransUnion®, Equifax®, Experian®) Individual: $38.25 J…" at bounding box center [436, 122] width 491 height 199
click at [209, 186] on label "I allow NextChapter & UCS to charge my credit card on file to download this cre…" at bounding box center [318, 185] width 219 height 8
click at [212, 186] on input "I allow NextChapter & UCS to charge my credit card on file to download this cre…" at bounding box center [214, 183] width 5 height 5
checkbox input "true"
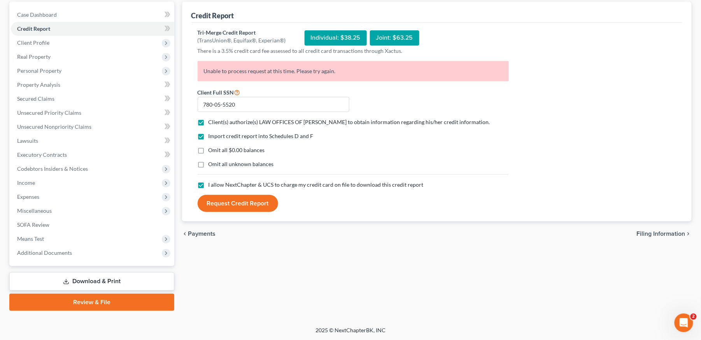
click at [221, 205] on button "Request Credit Report" at bounding box center [238, 203] width 81 height 17
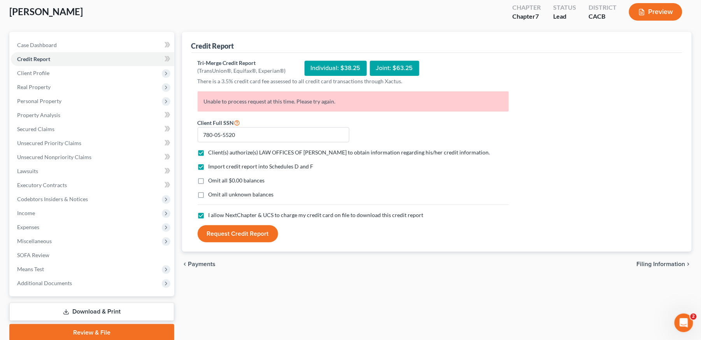
scroll to position [0, 0]
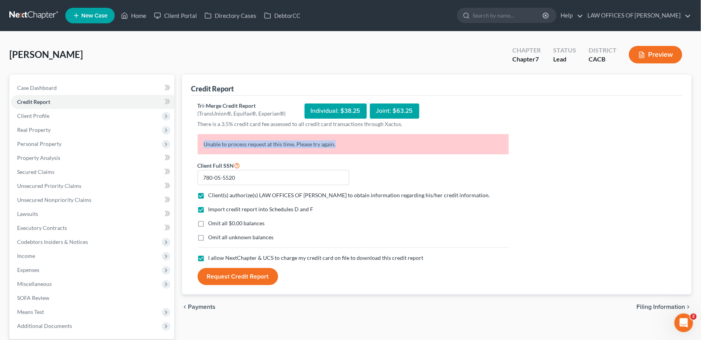
drag, startPoint x: 202, startPoint y: 142, endPoint x: 373, endPoint y: 149, distance: 171.3
click at [373, 149] on p "Unable to process request at this time. Please try again." at bounding box center [353, 144] width 311 height 20
click at [548, 198] on div "Tri-Merge Credit Report (TransUnion®, Equifax®, Experian®) Individual: $38.25 J…" at bounding box center [437, 194] width 479 height 184
